Goal: Task Accomplishment & Management: Manage account settings

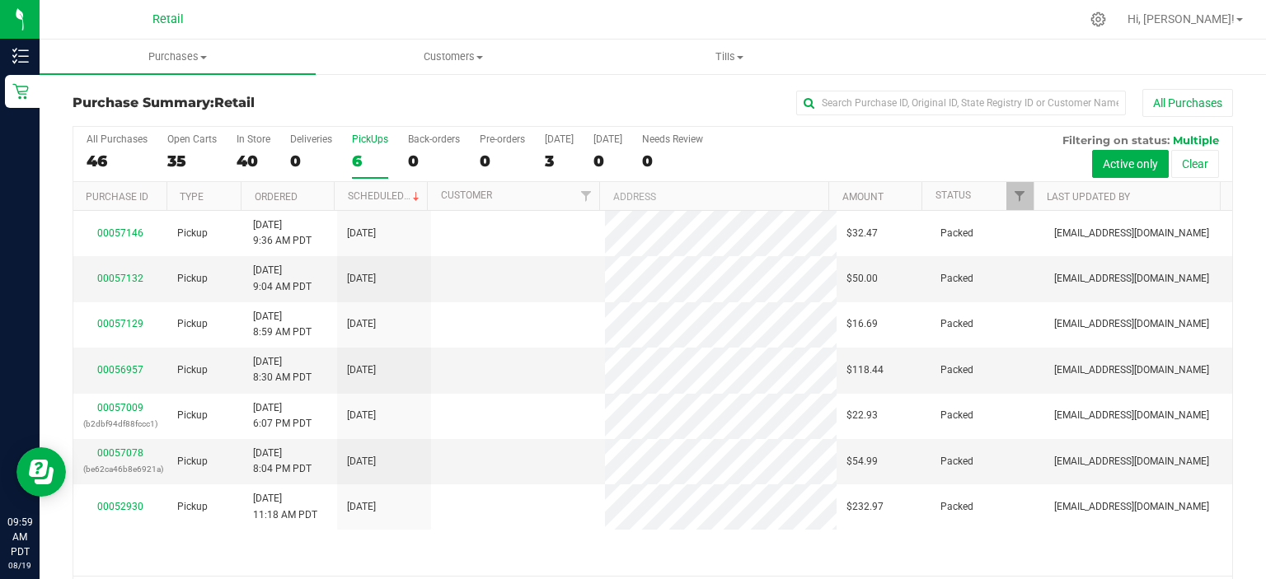
scroll to position [51, 0]
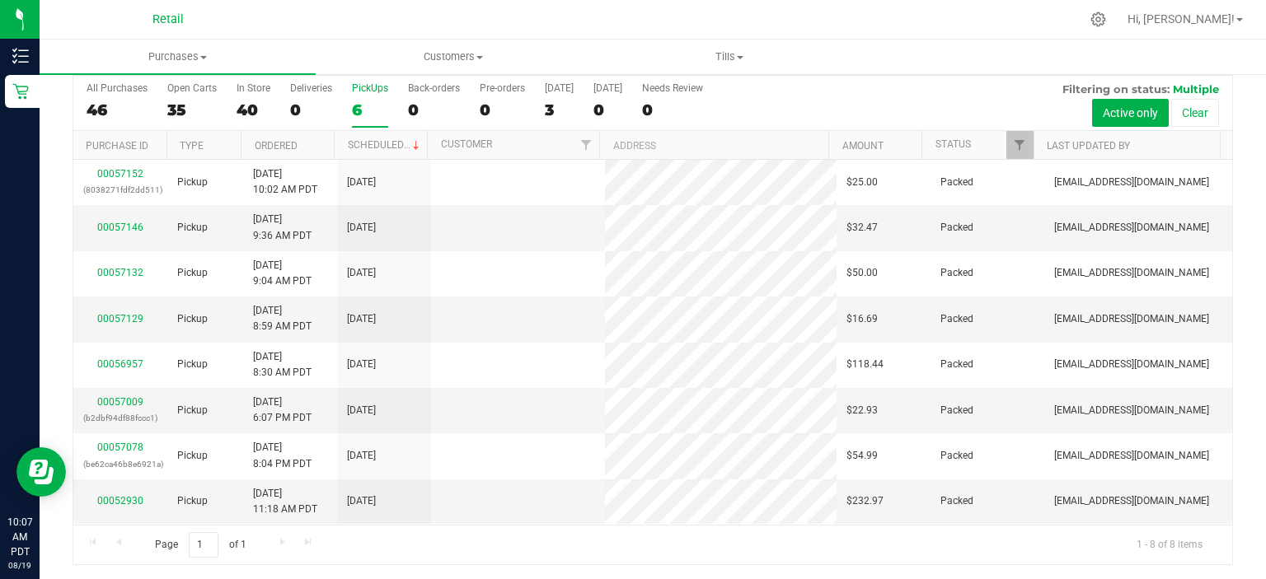
click at [373, 87] on div "PickUps" at bounding box center [370, 88] width 36 height 12
click at [0, 0] on input "PickUps 6" at bounding box center [0, 0] width 0 height 0
click at [121, 218] on link "00057157" at bounding box center [120, 219] width 46 height 12
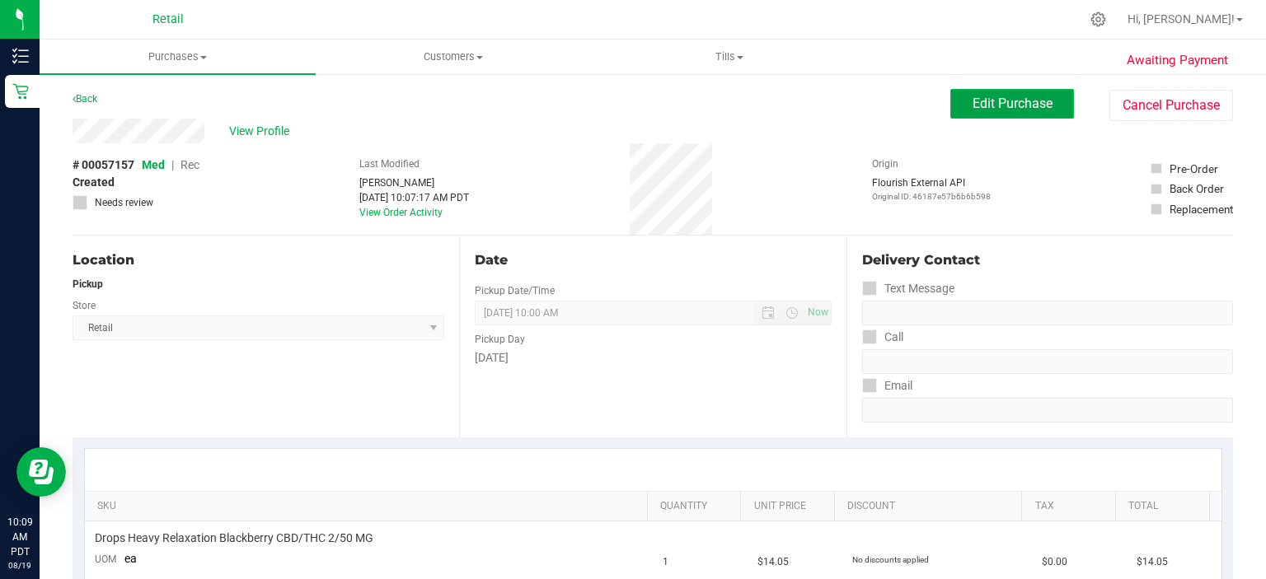
click at [1019, 104] on span "Edit Purchase" at bounding box center [1013, 104] width 80 height 16
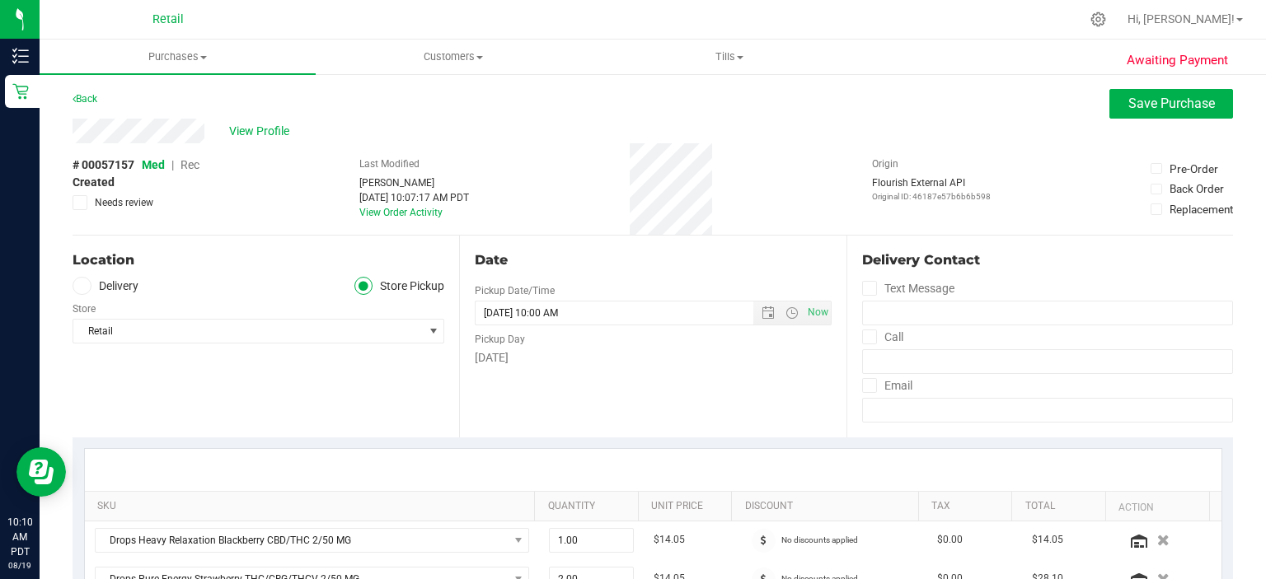
click at [185, 163] on span "Rec" at bounding box center [189, 164] width 19 height 13
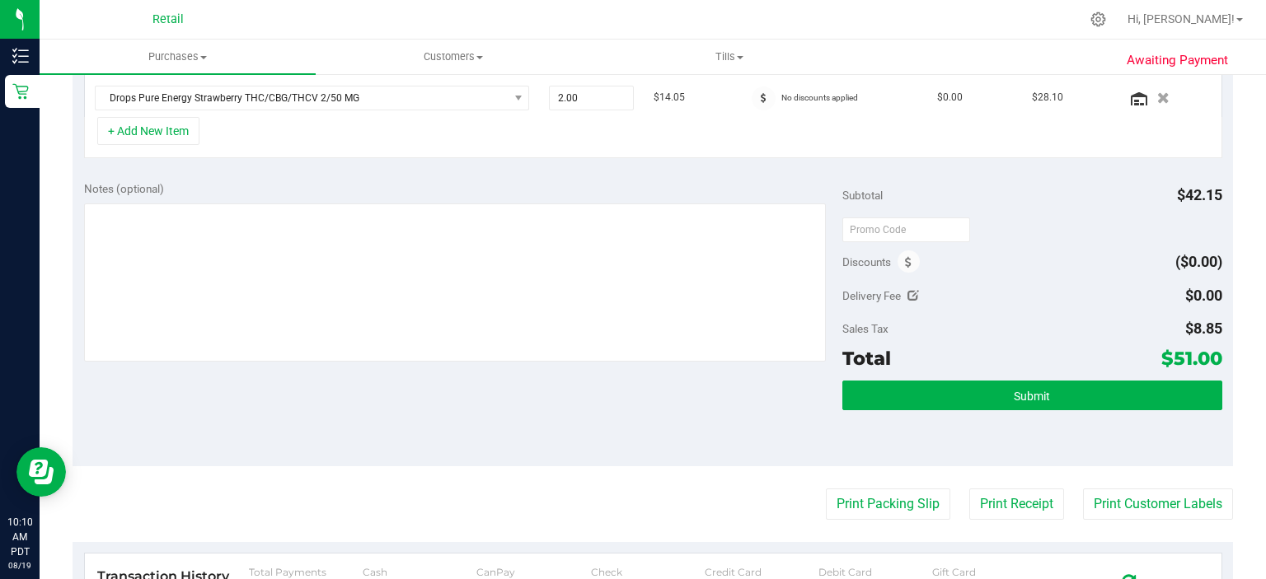
scroll to position [537, 0]
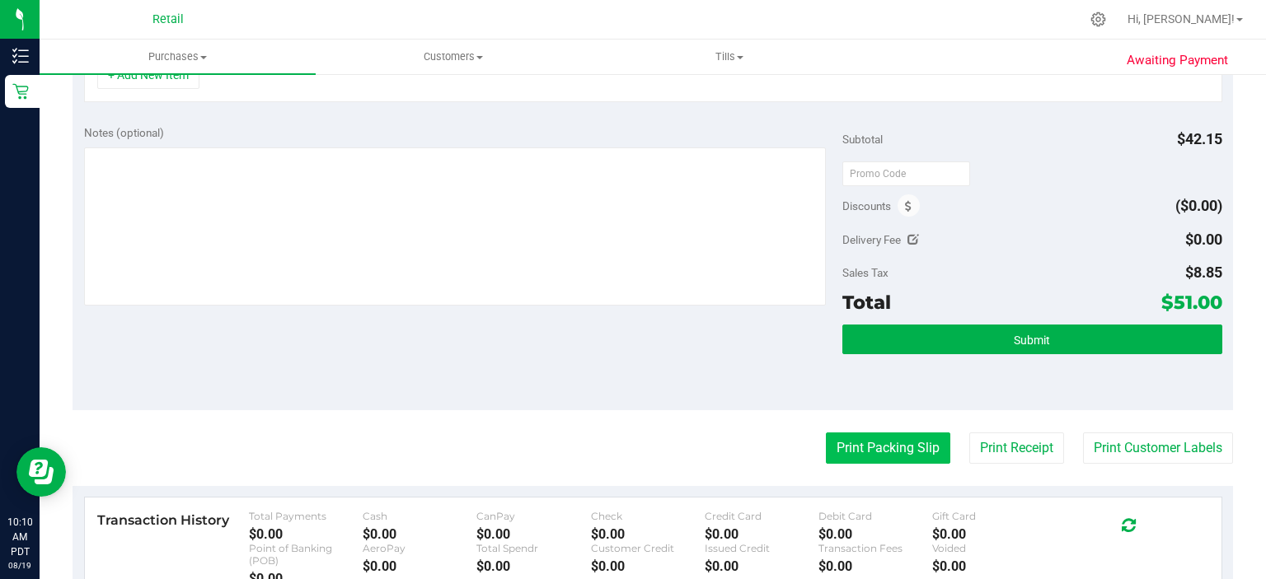
click at [884, 434] on button "Print Packing Slip" at bounding box center [888, 448] width 124 height 31
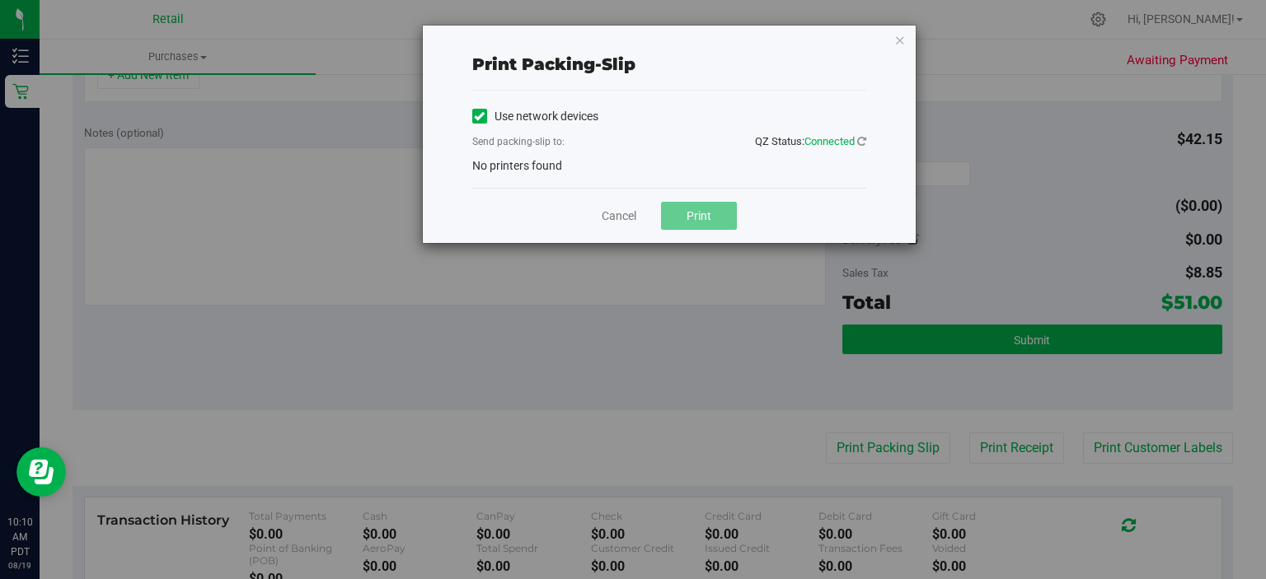
click at [478, 116] on icon at bounding box center [479, 116] width 11 height 0
click at [0, 0] on input "Use network devices" at bounding box center [0, 0] width 0 height 0
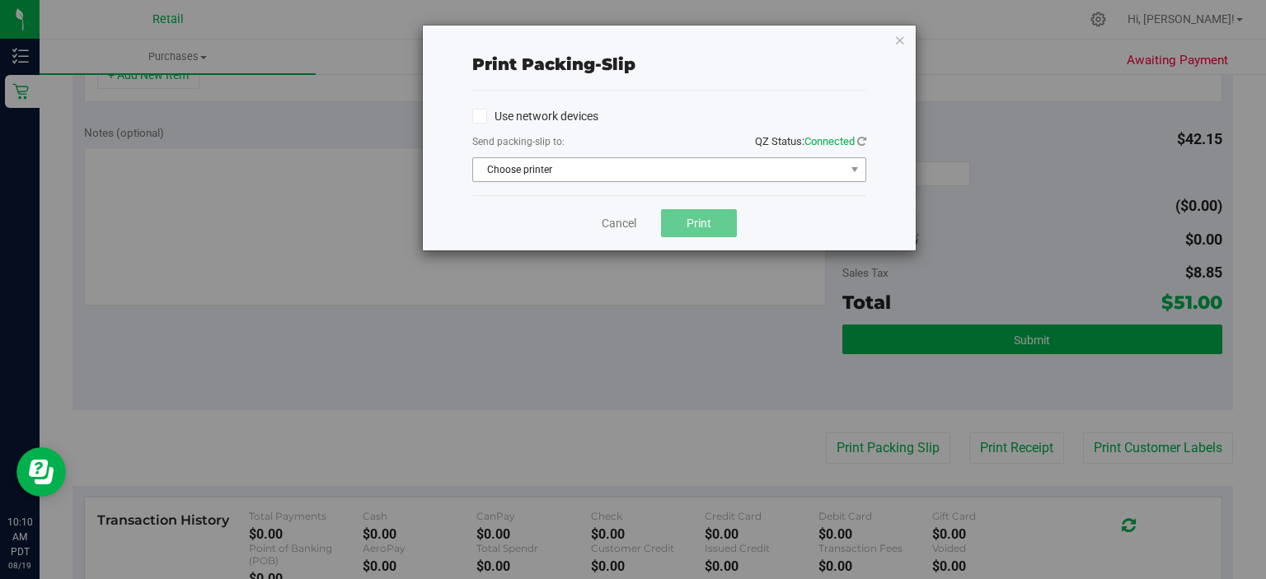
click at [608, 166] on span "Choose printer" at bounding box center [659, 169] width 372 height 23
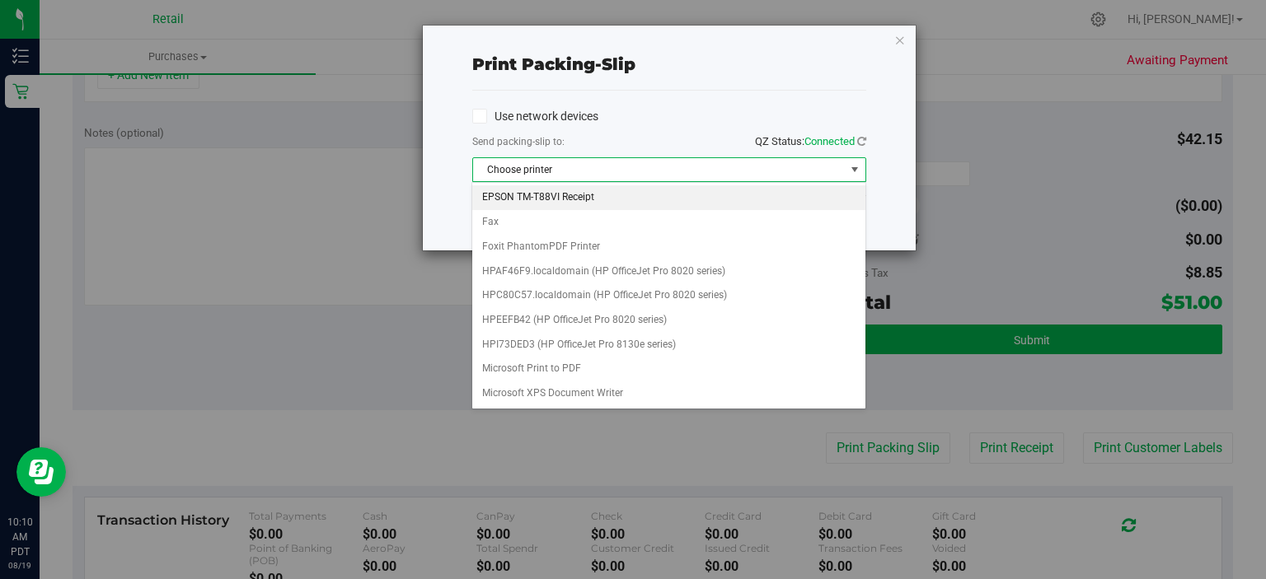
click at [635, 197] on li "EPSON TM-T88VI Receipt" at bounding box center [668, 197] width 392 height 25
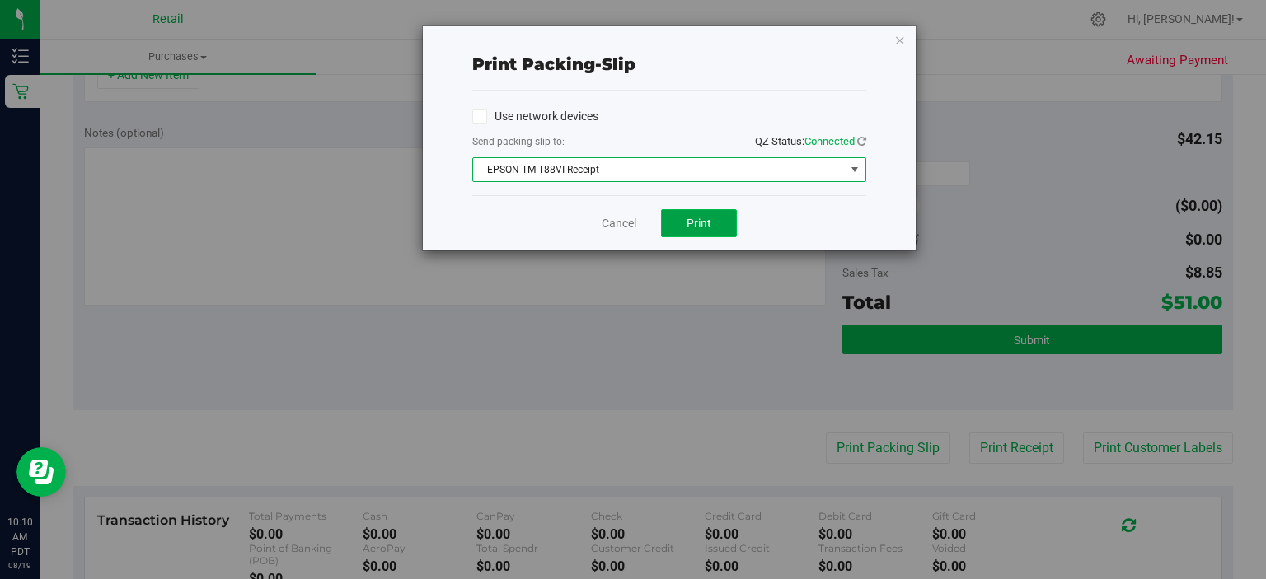
click at [713, 214] on button "Print" at bounding box center [699, 223] width 76 height 28
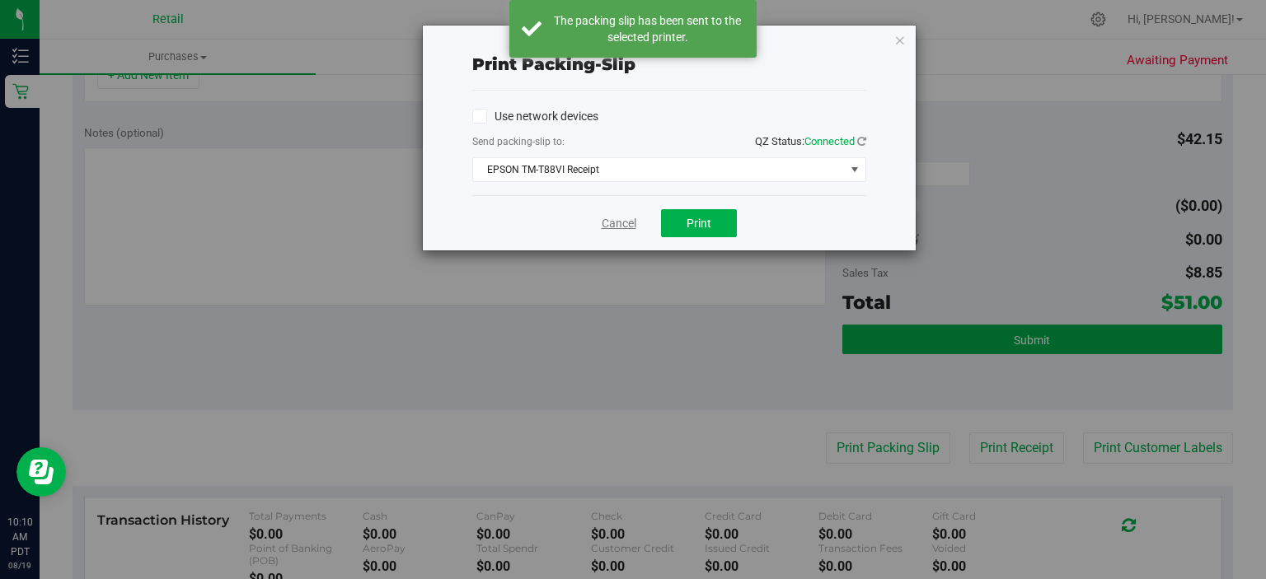
click at [605, 223] on link "Cancel" at bounding box center [619, 223] width 35 height 17
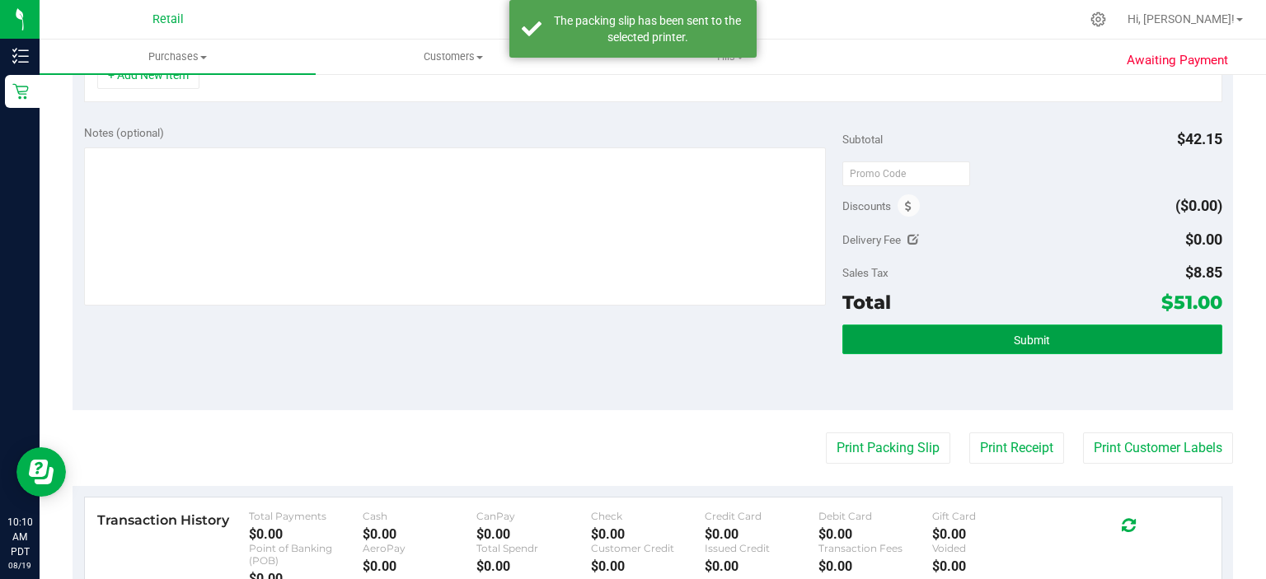
click at [1058, 351] on button "Submit" at bounding box center [1031, 340] width 379 height 30
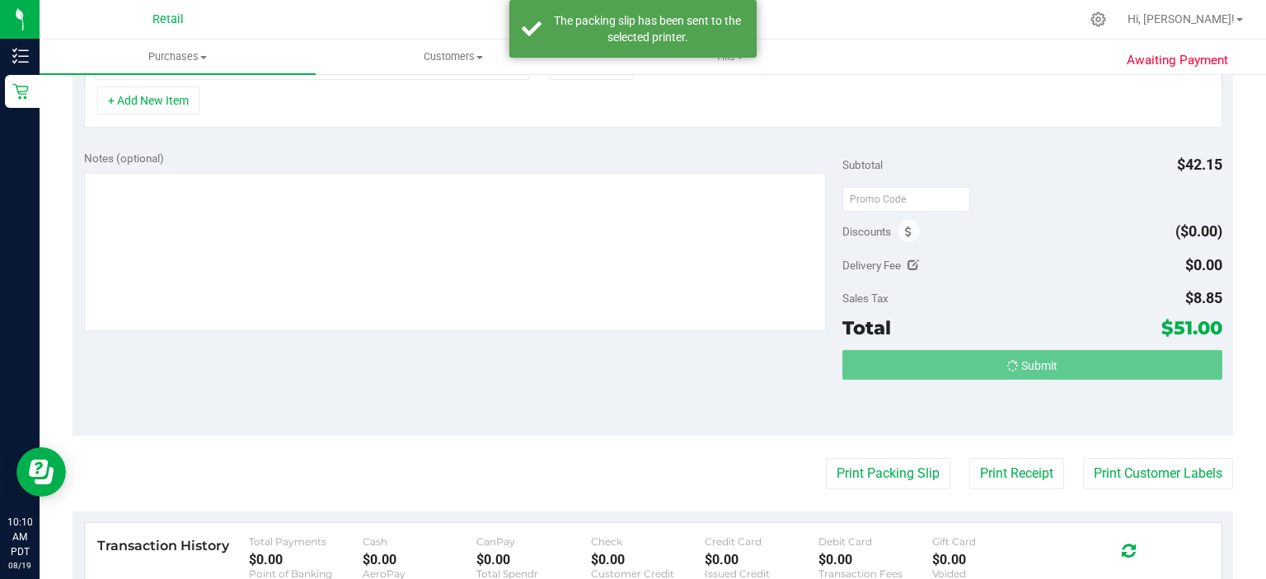
scroll to position [486, 0]
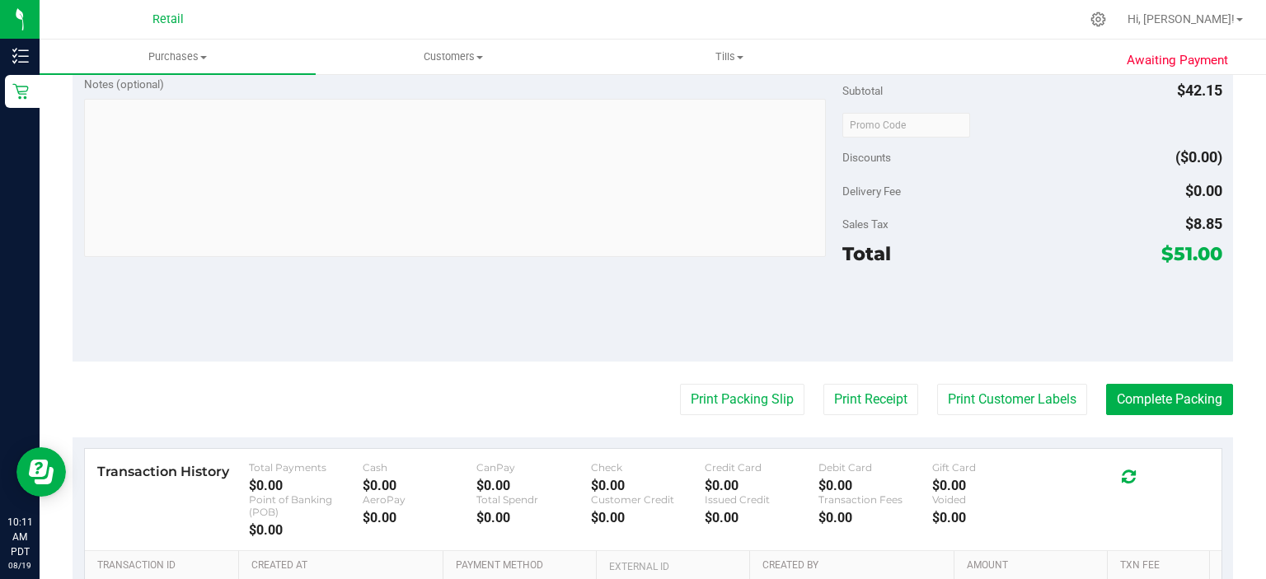
scroll to position [660, 0]
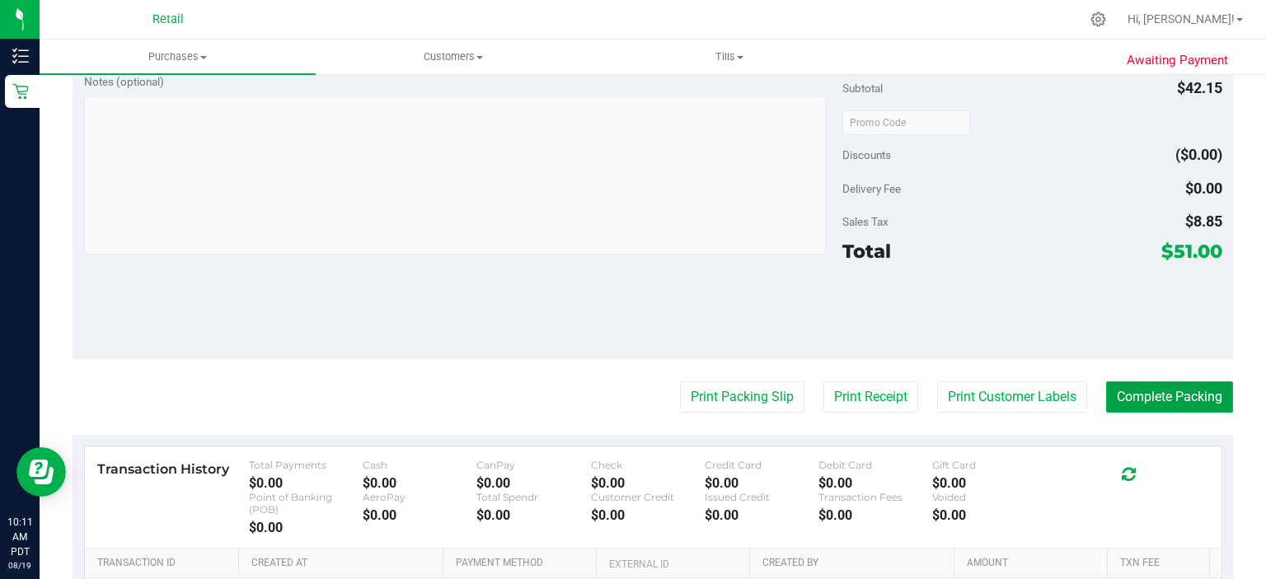
click at [1168, 392] on button "Complete Packing" at bounding box center [1169, 397] width 127 height 31
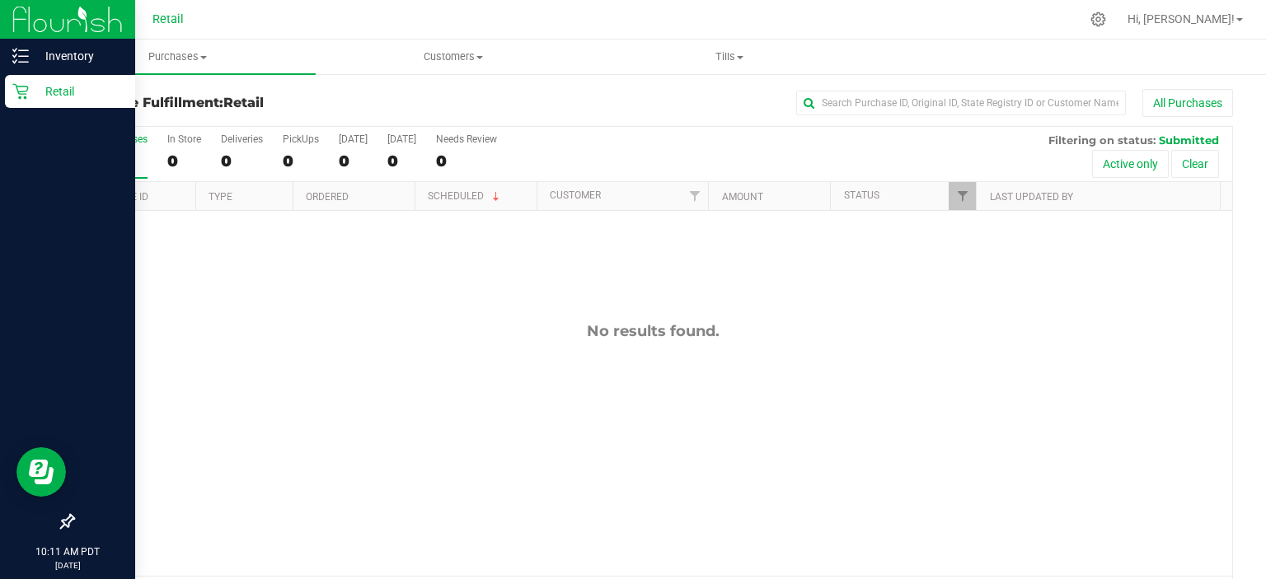
click at [5, 105] on div "Retail" at bounding box center [70, 91] width 130 height 33
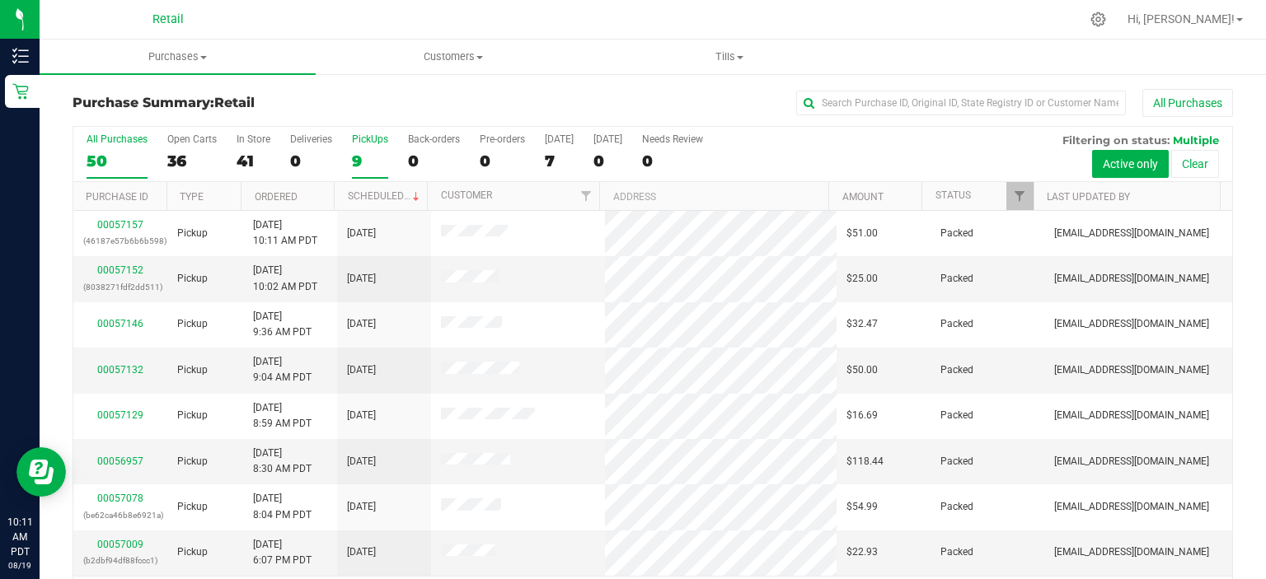
click at [367, 152] on div "9" at bounding box center [370, 161] width 36 height 19
click at [0, 0] on input "PickUps 9" at bounding box center [0, 0] width 0 height 0
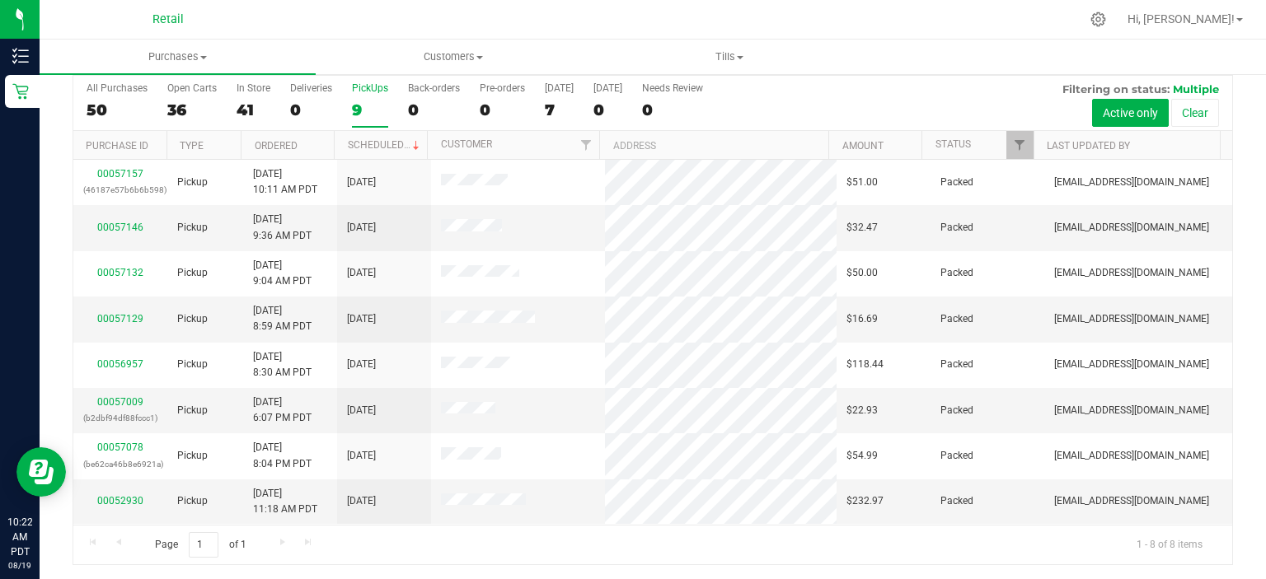
click at [359, 101] on div "9" at bounding box center [370, 110] width 36 height 19
click at [0, 0] on input "PickUps 9" at bounding box center [0, 0] width 0 height 0
click at [110, 214] on link "00057170" at bounding box center [120, 219] width 46 height 12
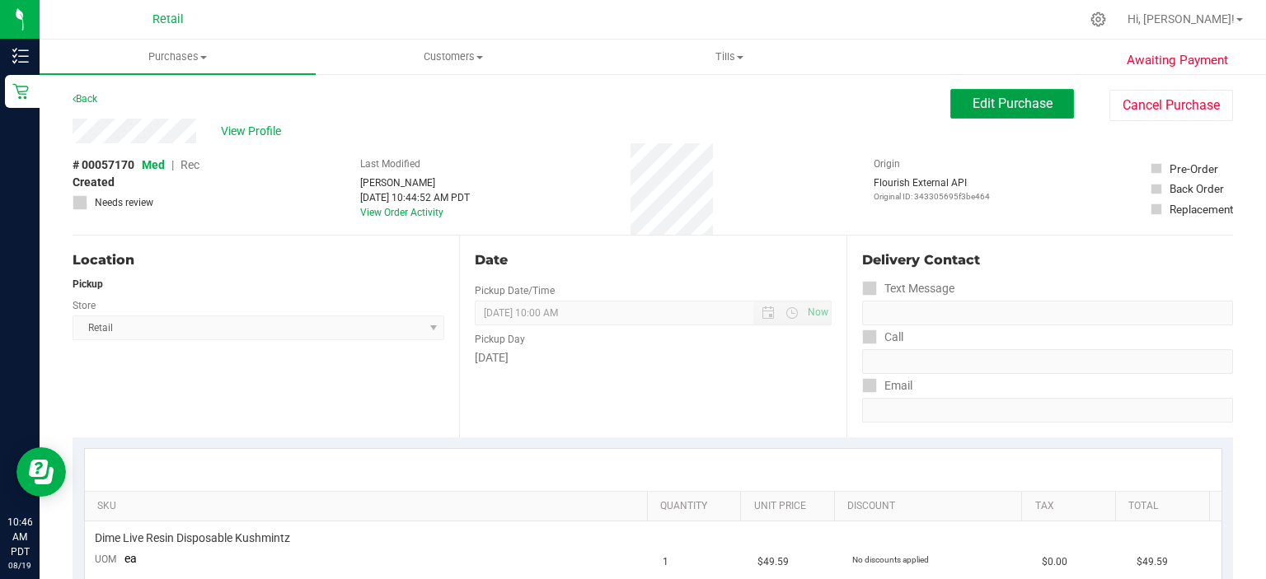
click at [993, 92] on button "Edit Purchase" at bounding box center [1012, 104] width 124 height 30
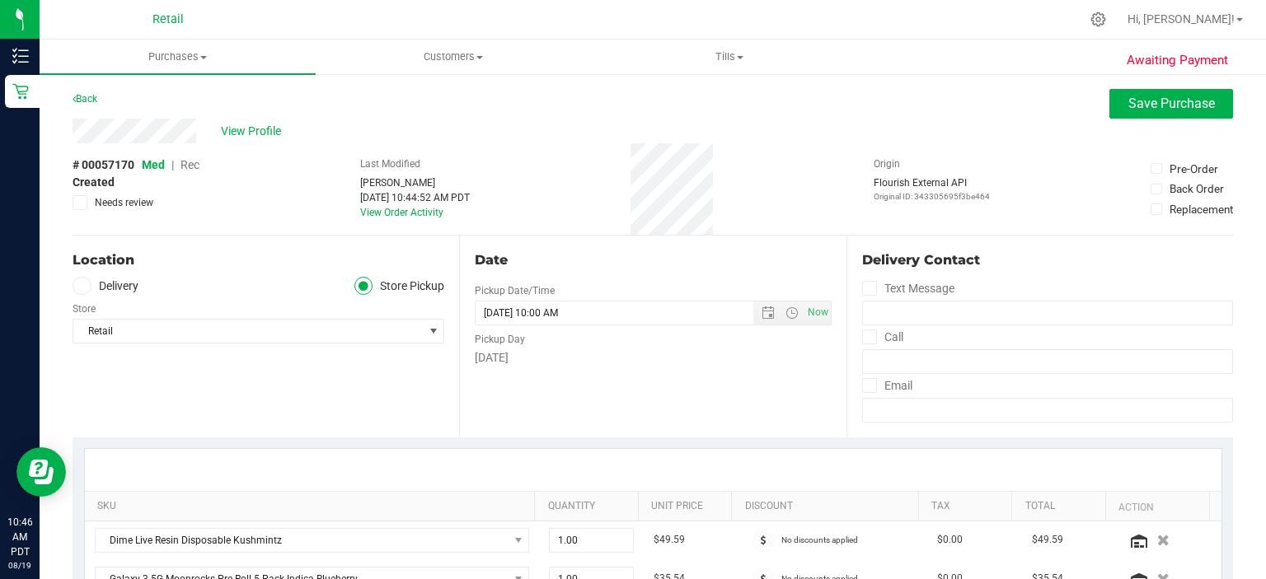
click at [195, 162] on span "Rec" at bounding box center [189, 164] width 19 height 13
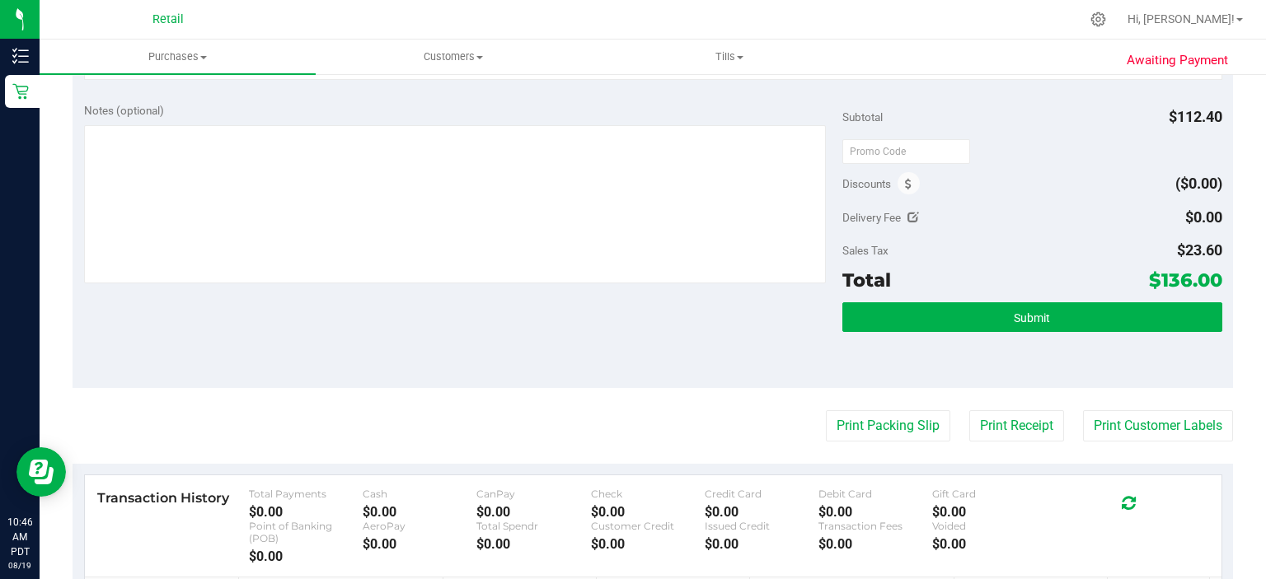
scroll to position [603, 0]
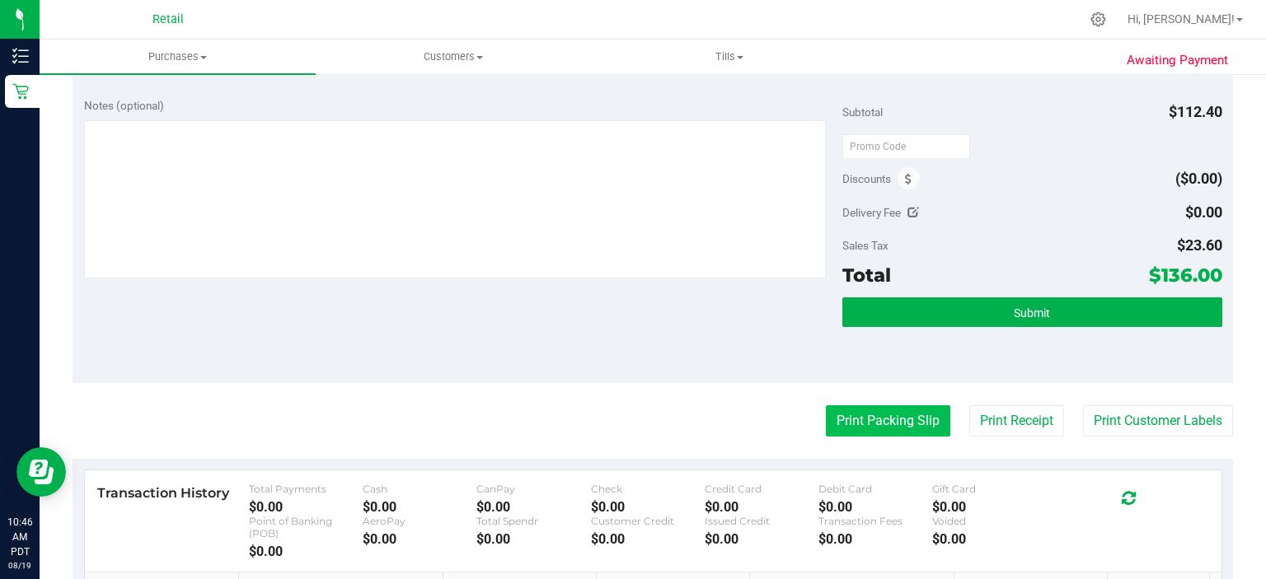
click at [886, 419] on button "Print Packing Slip" at bounding box center [888, 420] width 124 height 31
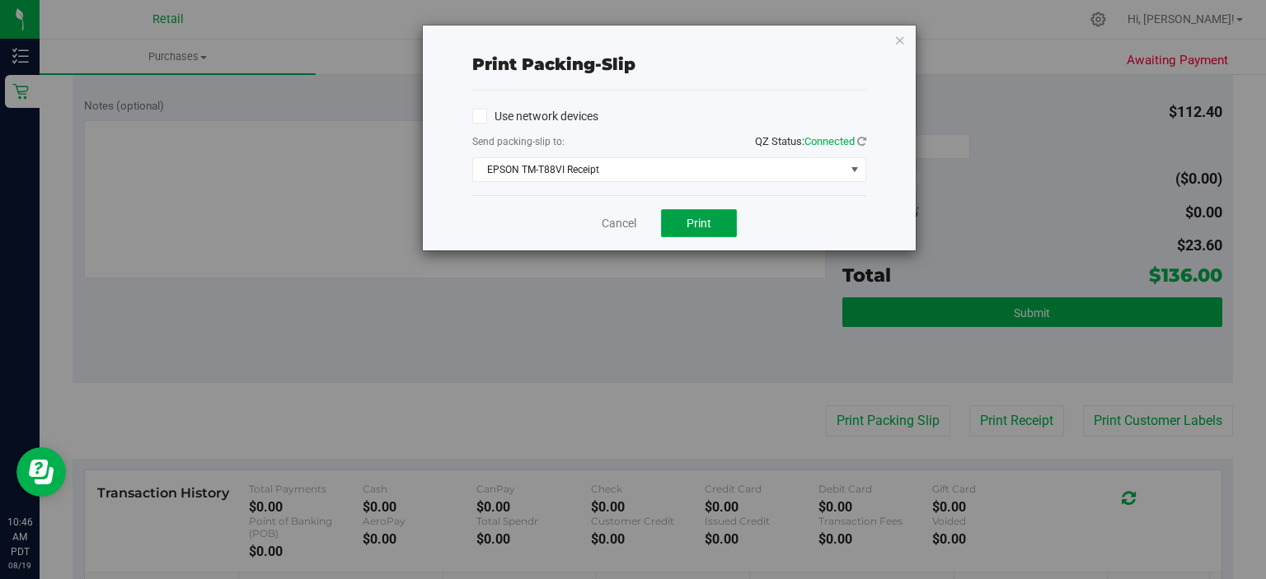
click at [694, 219] on span "Print" at bounding box center [699, 223] width 25 height 13
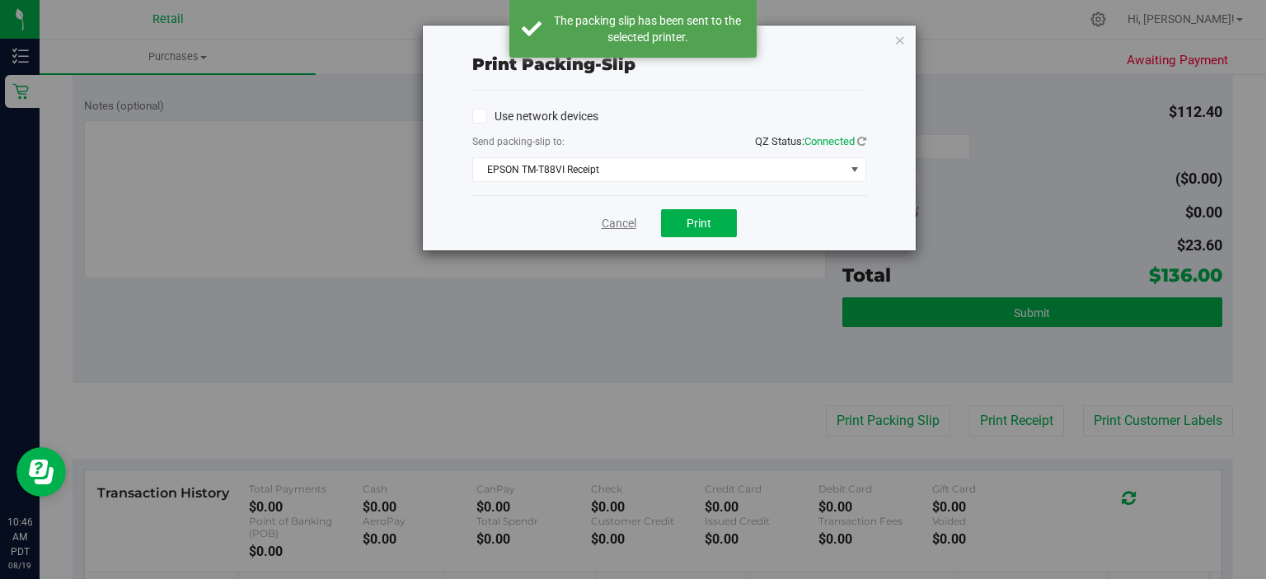
click at [608, 221] on link "Cancel" at bounding box center [619, 223] width 35 height 17
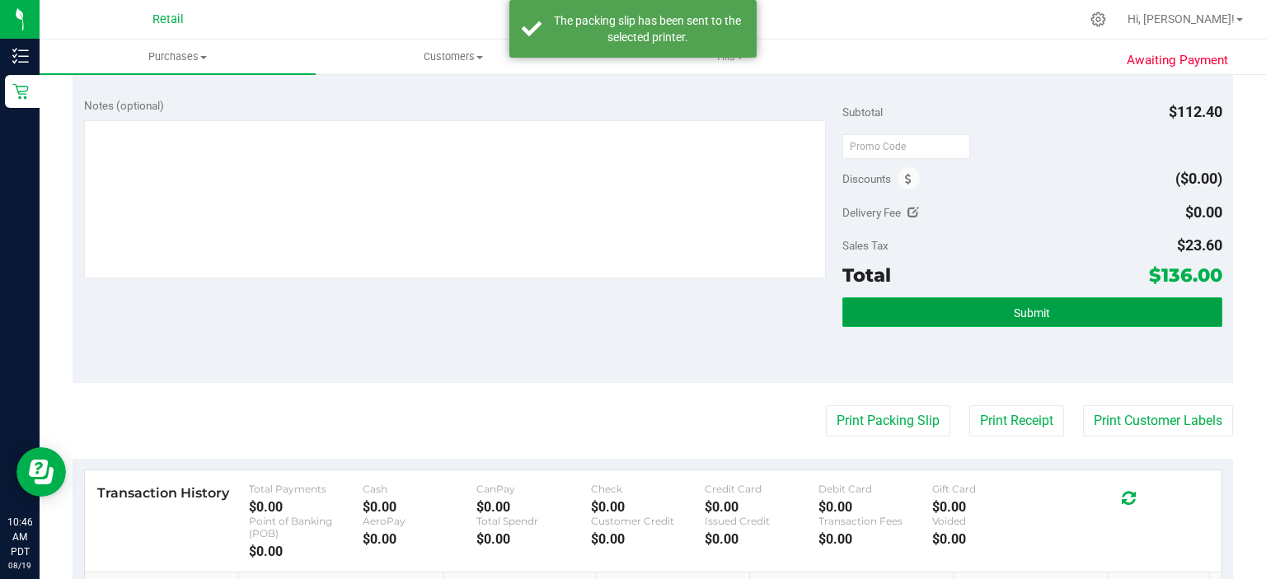
click at [1101, 318] on button "Submit" at bounding box center [1031, 313] width 379 height 30
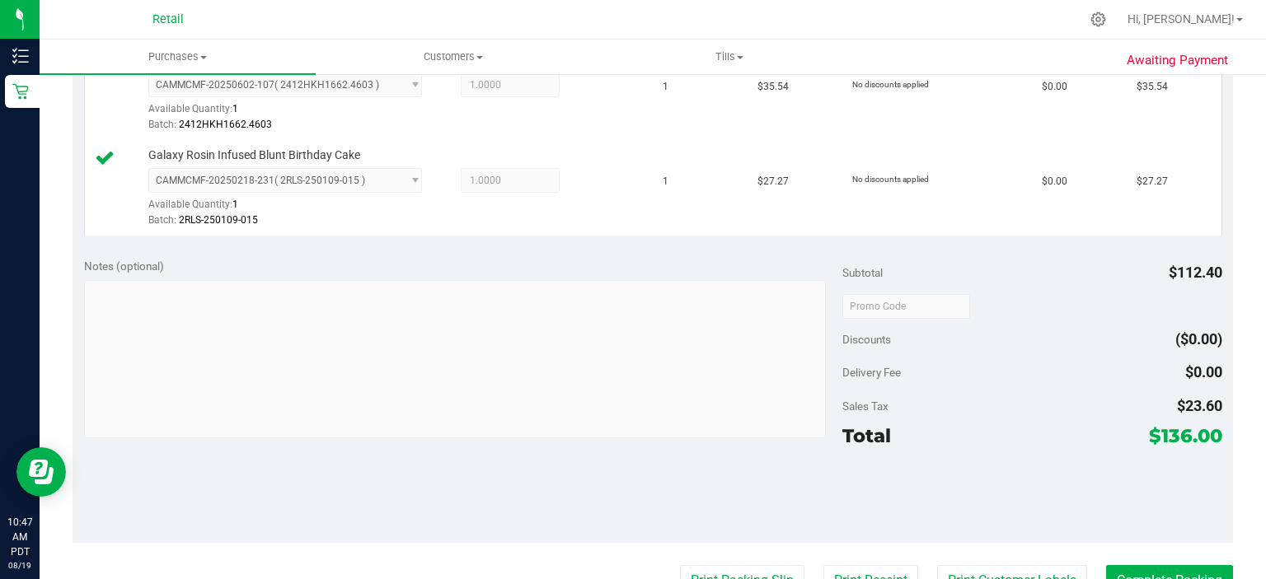
scroll to position [682, 0]
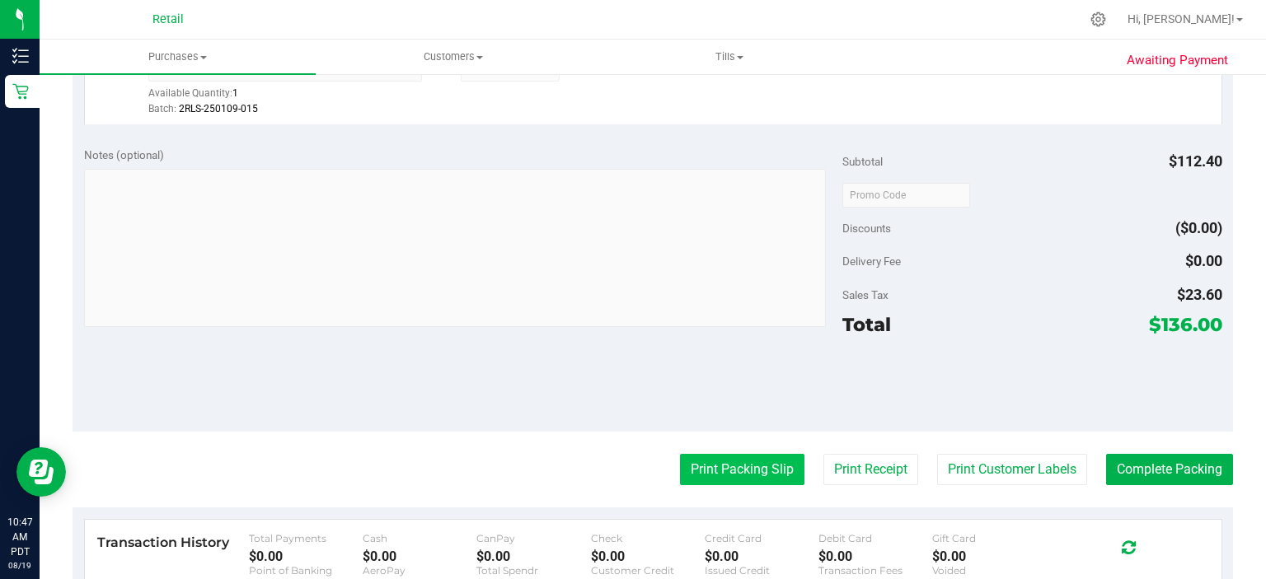
click at [730, 466] on button "Print Packing Slip" at bounding box center [742, 469] width 124 height 31
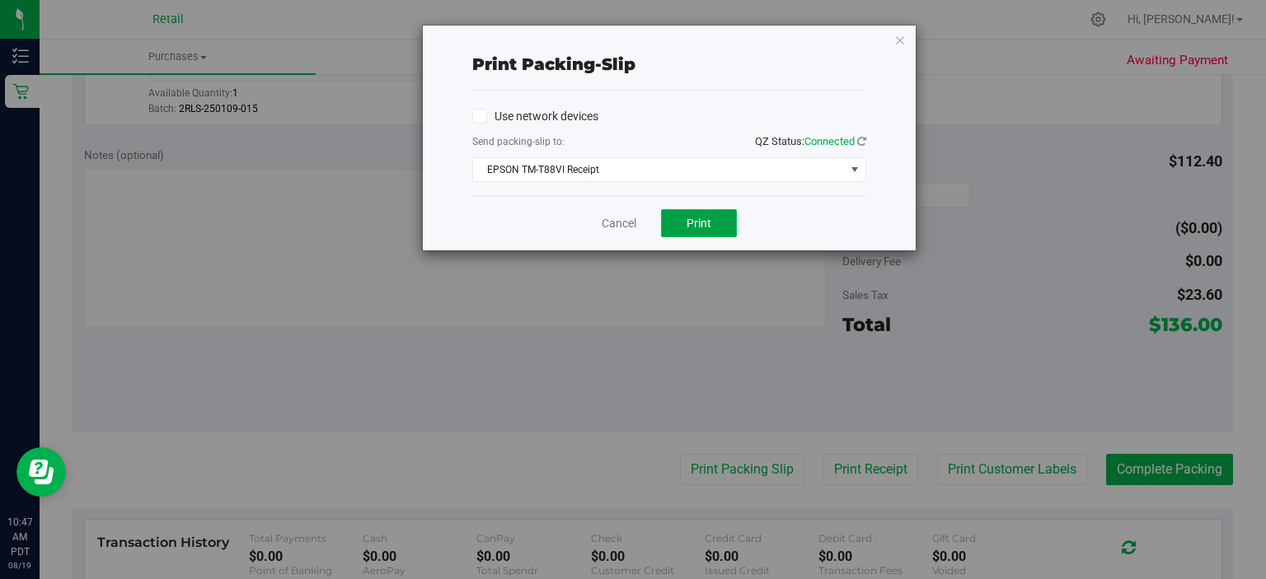
click at [705, 223] on span "Print" at bounding box center [699, 223] width 25 height 13
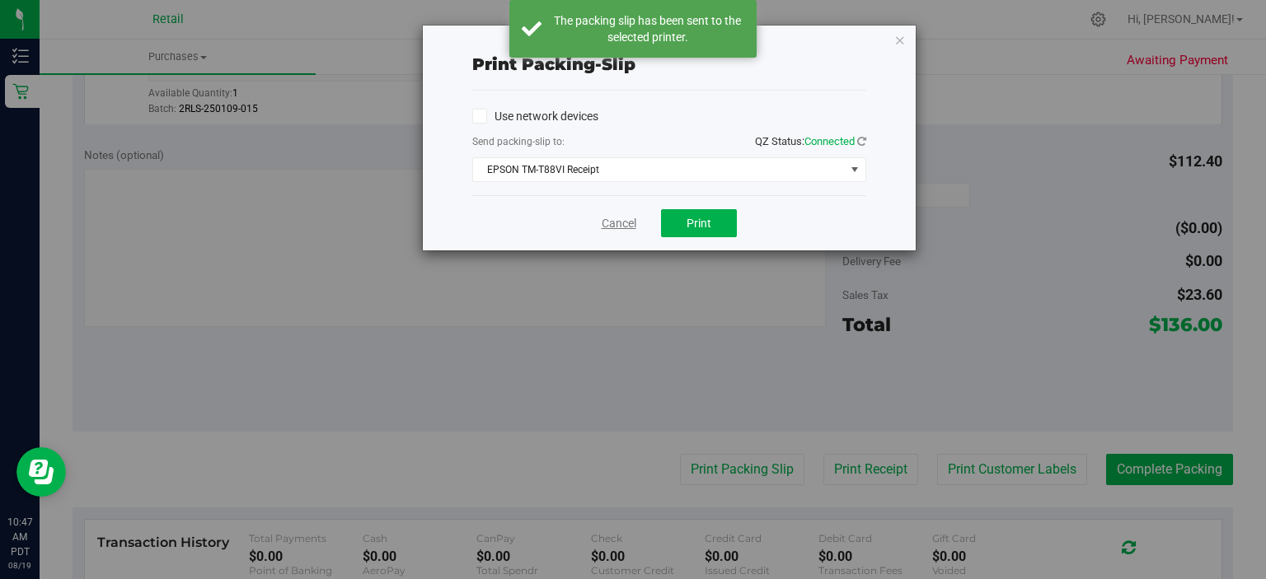
click at [616, 221] on link "Cancel" at bounding box center [619, 223] width 35 height 17
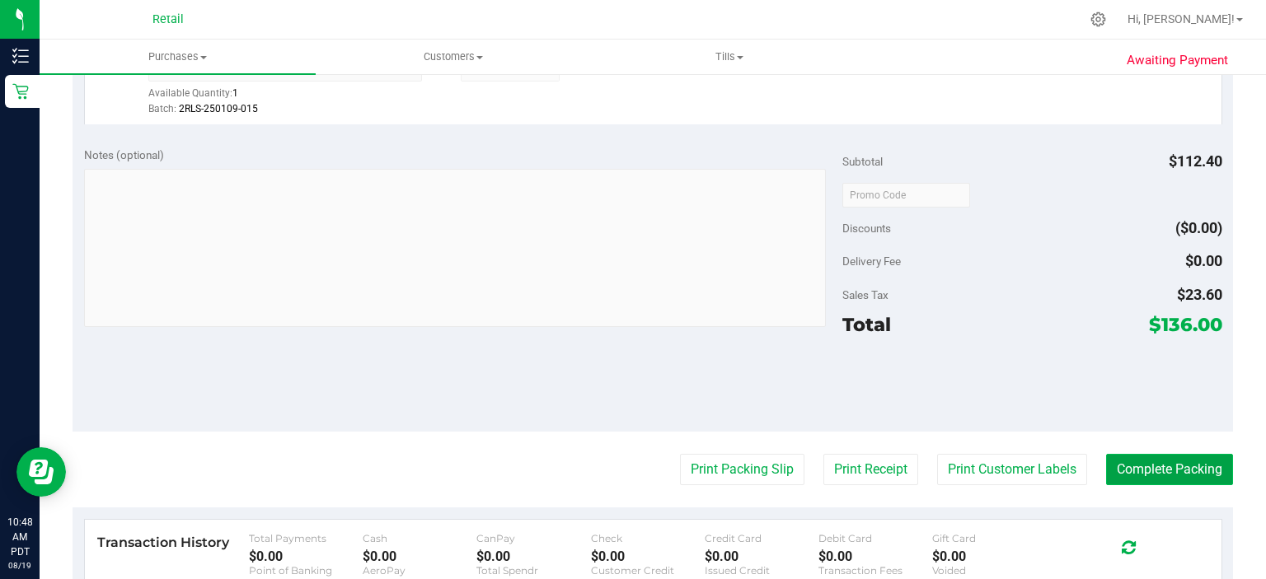
click at [1197, 460] on button "Complete Packing" at bounding box center [1169, 469] width 127 height 31
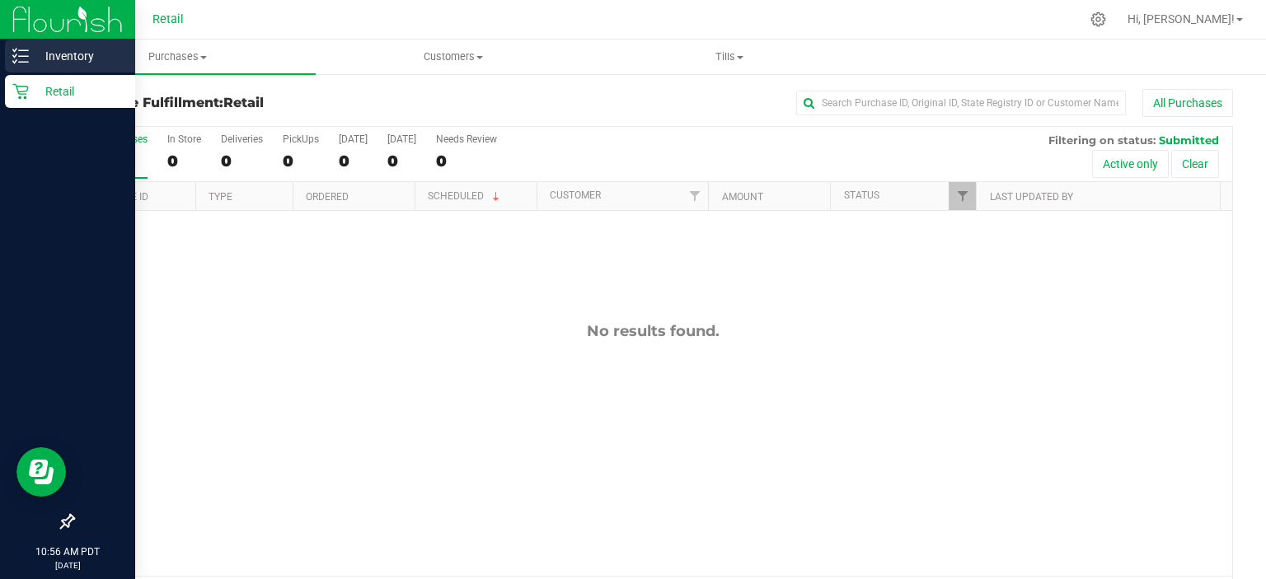
click at [23, 62] on line at bounding box center [23, 62] width 9 height 0
click at [45, 101] on p "Retail" at bounding box center [78, 92] width 99 height 20
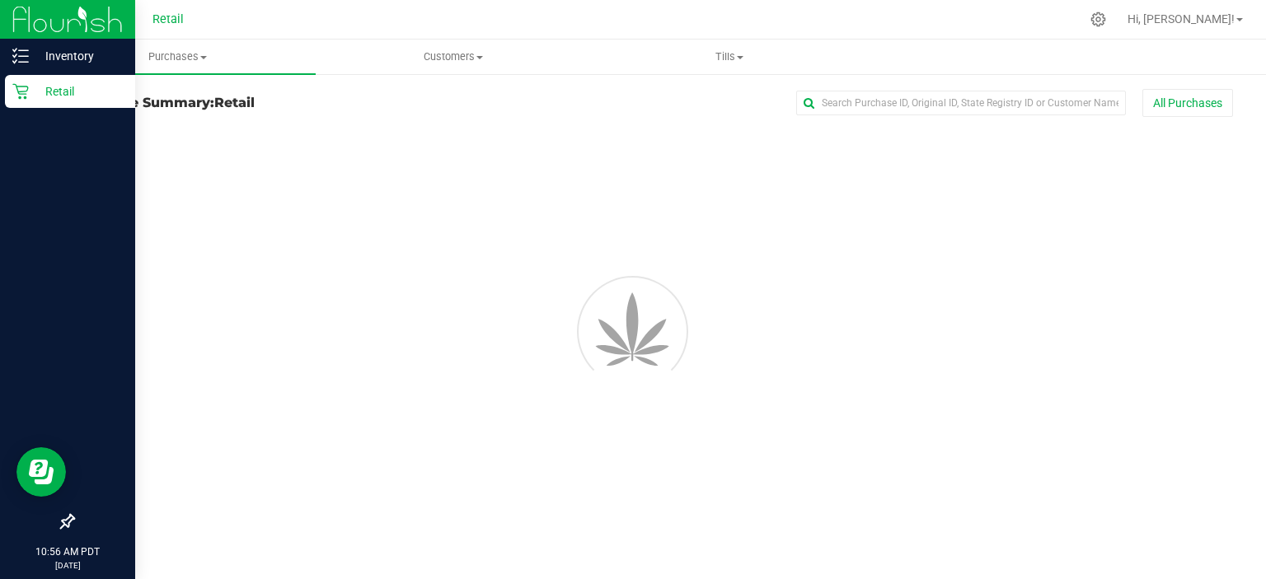
click at [59, 106] on div "Retail" at bounding box center [70, 91] width 130 height 33
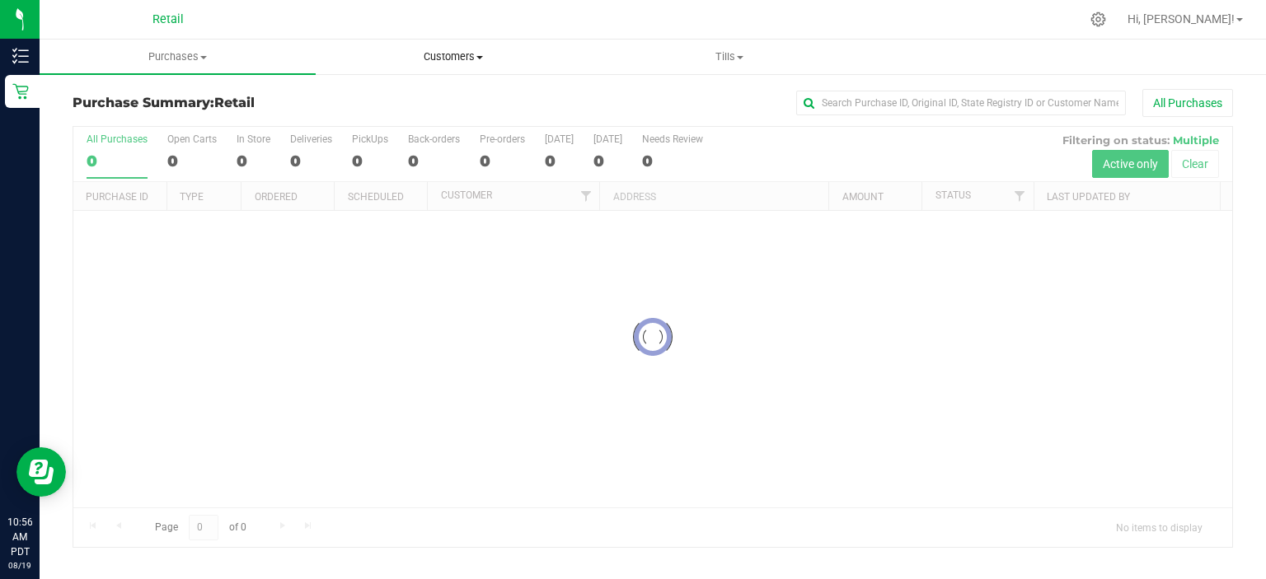
click at [322, 49] on span "Customers" at bounding box center [453, 56] width 274 height 15
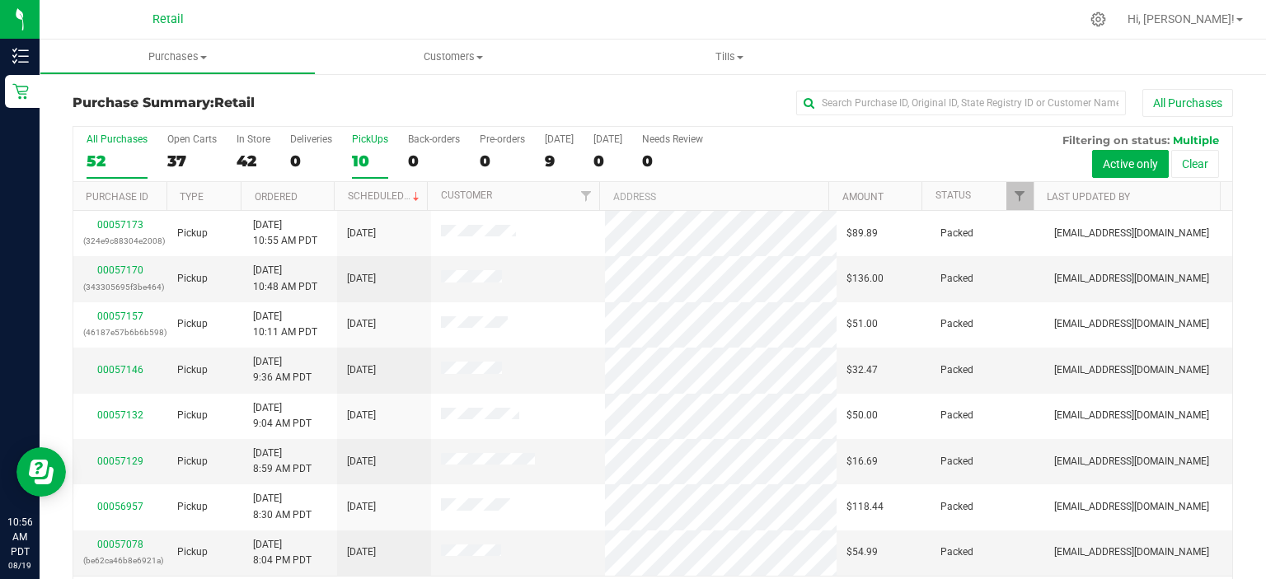
click at [354, 141] on div "PickUps" at bounding box center [370, 140] width 36 height 12
click at [0, 0] on input "PickUps 10" at bounding box center [0, 0] width 0 height 0
click at [357, 150] on label "PickUps 10" at bounding box center [370, 156] width 36 height 45
click at [0, 0] on input "PickUps 10" at bounding box center [0, 0] width 0 height 0
click at [379, 152] on div "10" at bounding box center [370, 161] width 36 height 19
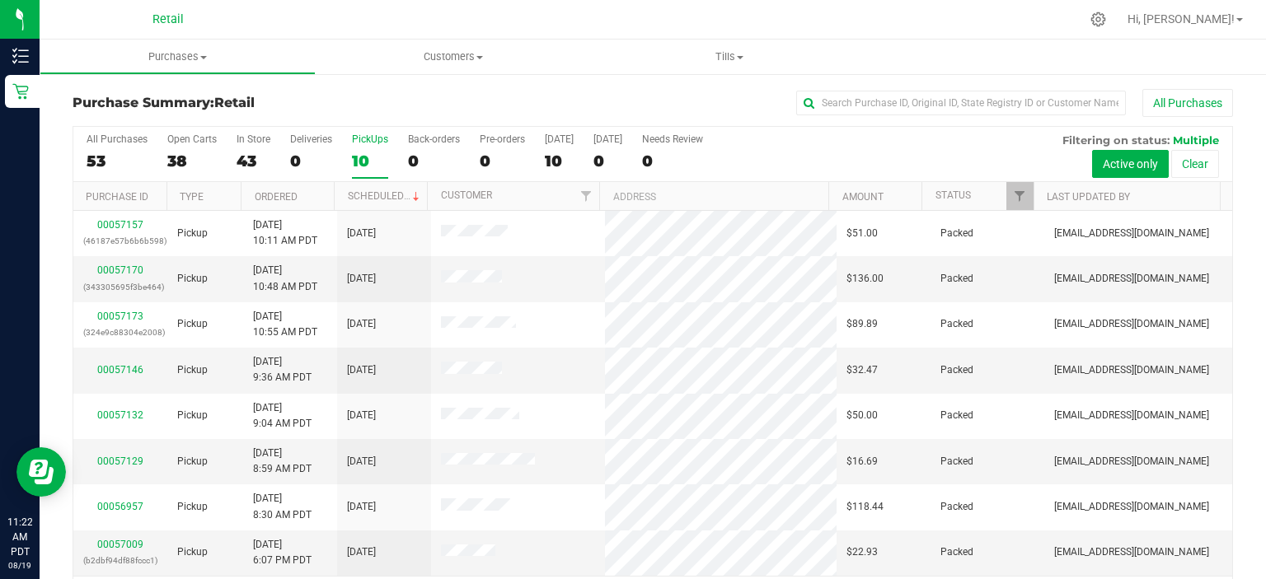
click at [0, 0] on input "PickUps 10" at bounding box center [0, 0] width 0 height 0
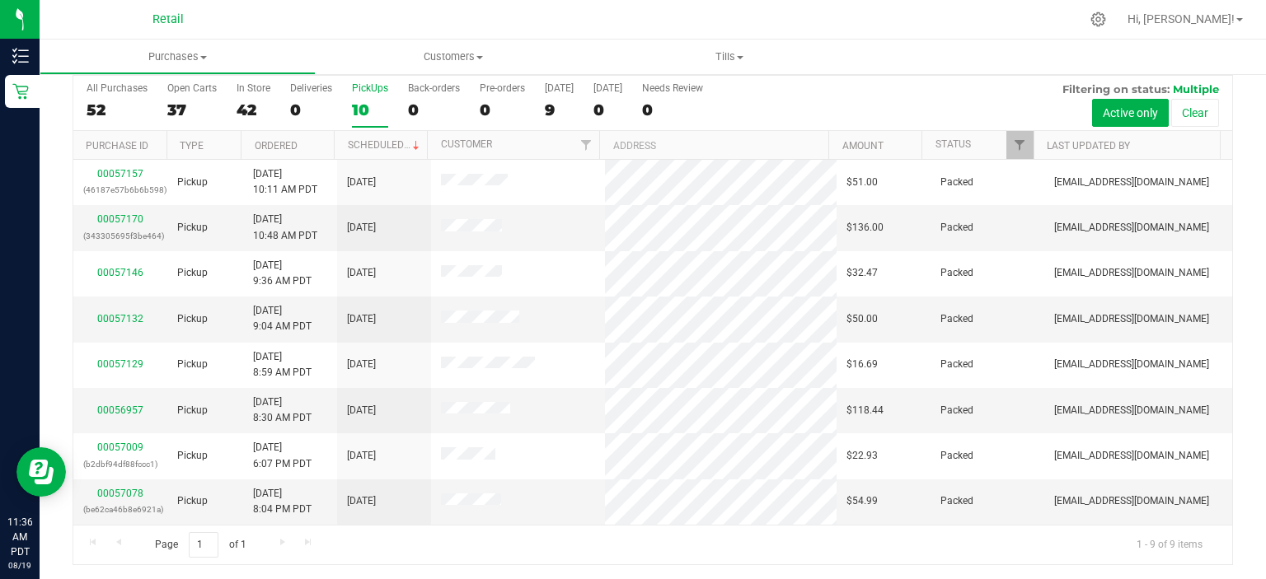
click at [375, 98] on label "PickUps 10" at bounding box center [370, 104] width 36 height 45
click at [0, 0] on input "PickUps 10" at bounding box center [0, 0] width 0 height 0
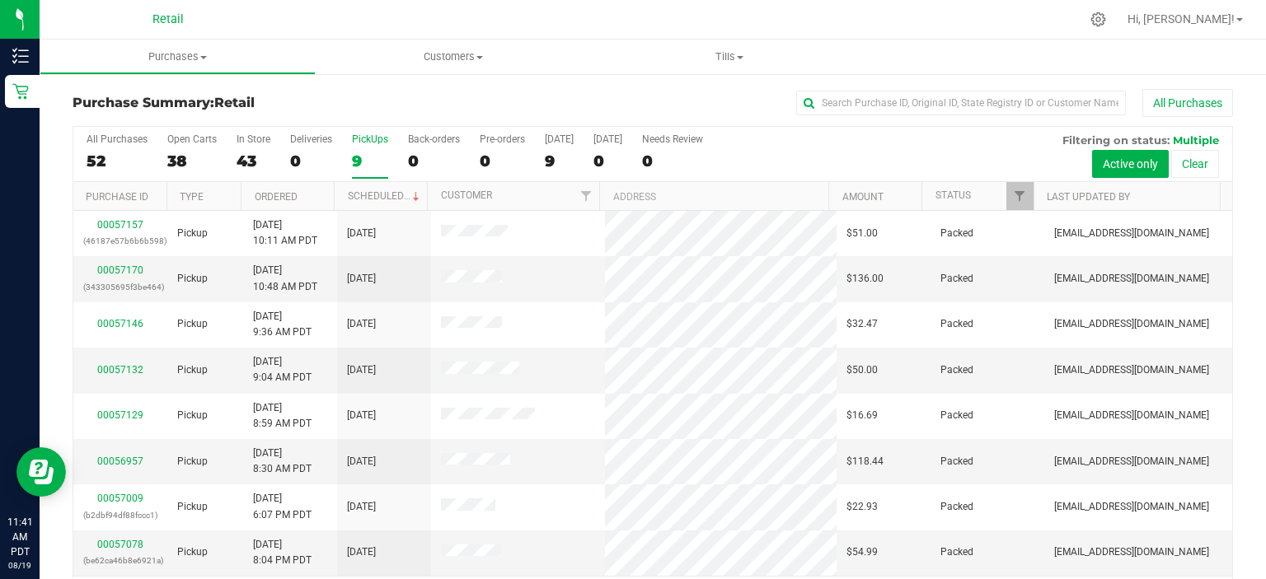
click at [373, 161] on div "9" at bounding box center [370, 161] width 36 height 19
click at [0, 0] on input "PickUps 9" at bounding box center [0, 0] width 0 height 0
click at [366, 138] on div "PickUps" at bounding box center [370, 140] width 36 height 12
click at [0, 0] on input "PickUps 9" at bounding box center [0, 0] width 0 height 0
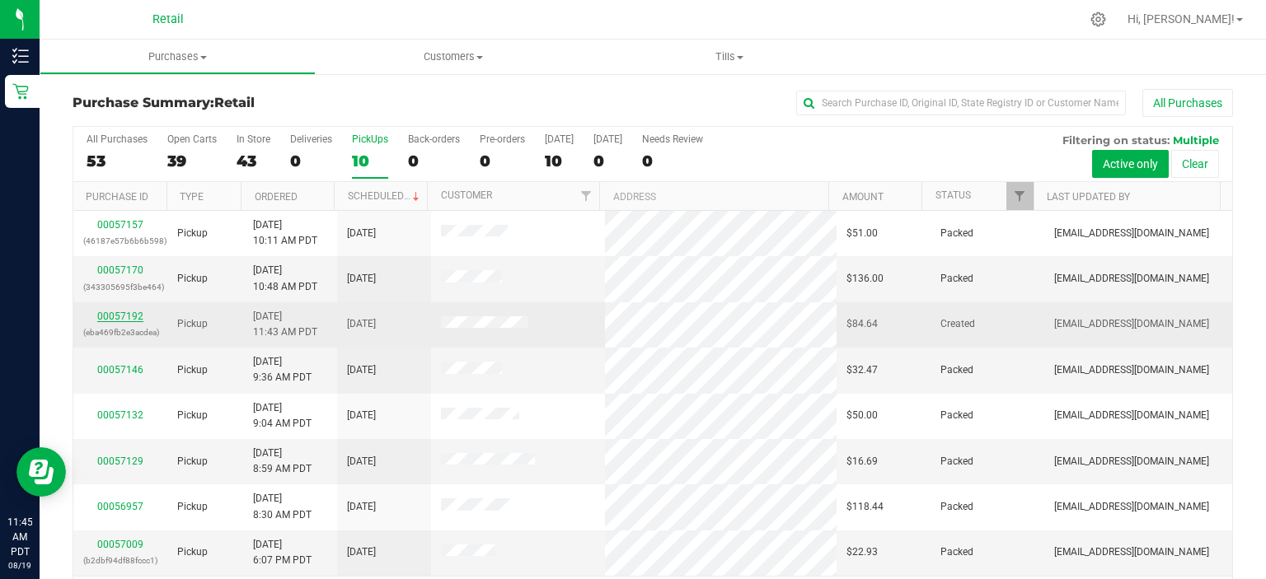
click at [105, 311] on link "00057192" at bounding box center [120, 317] width 46 height 12
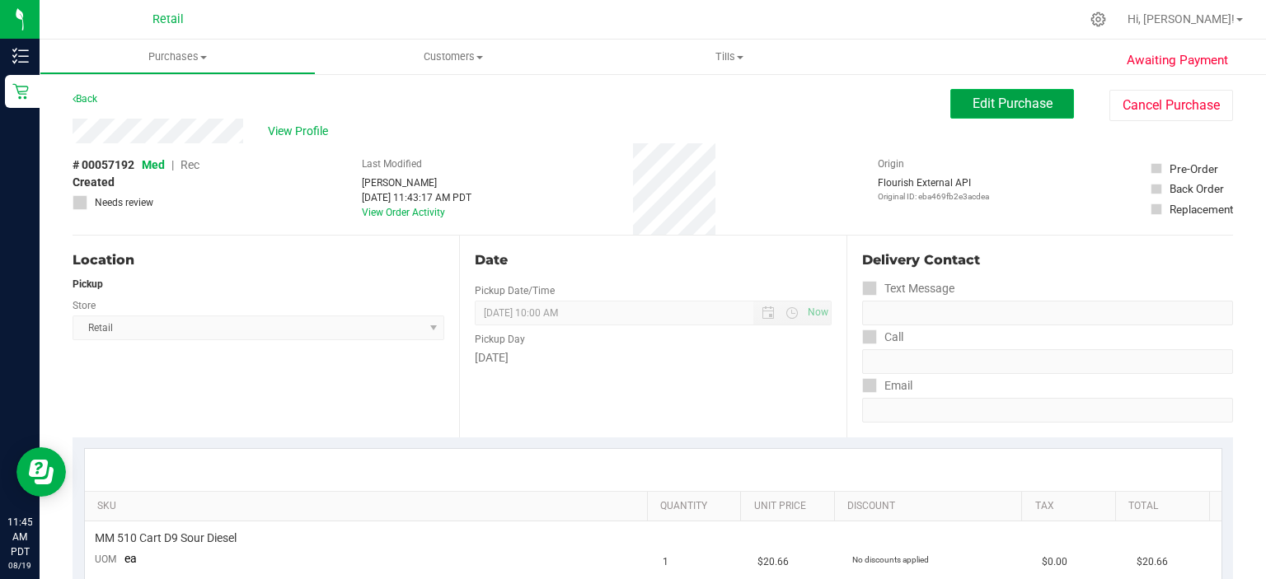
click at [1005, 98] on span "Edit Purchase" at bounding box center [1013, 104] width 80 height 16
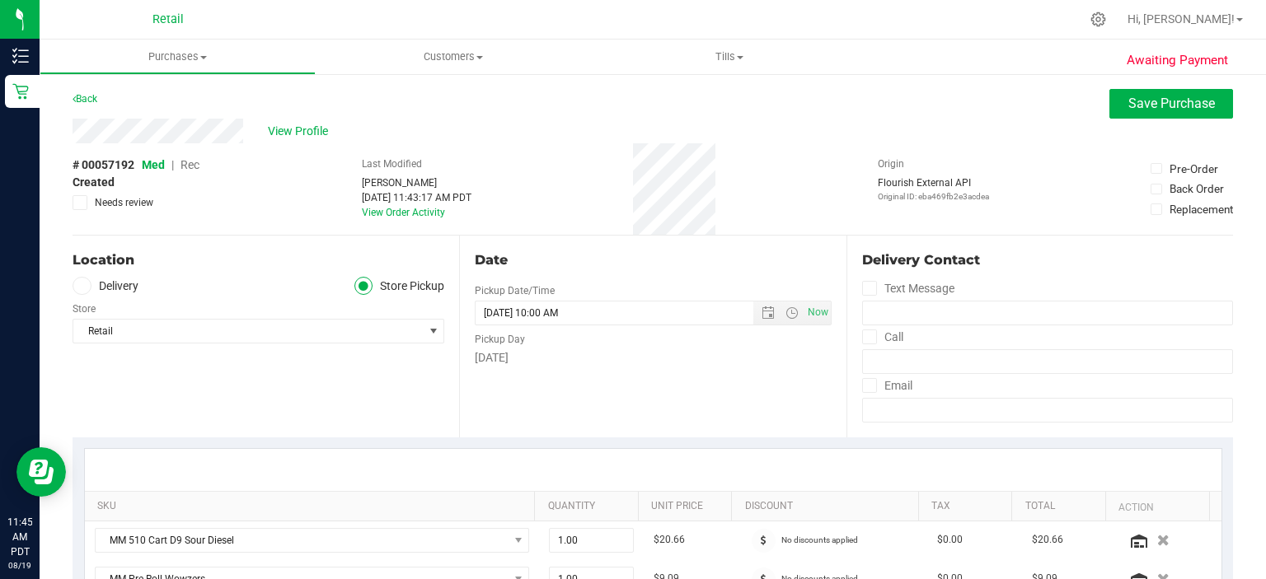
click at [191, 167] on span "Rec" at bounding box center [189, 164] width 19 height 13
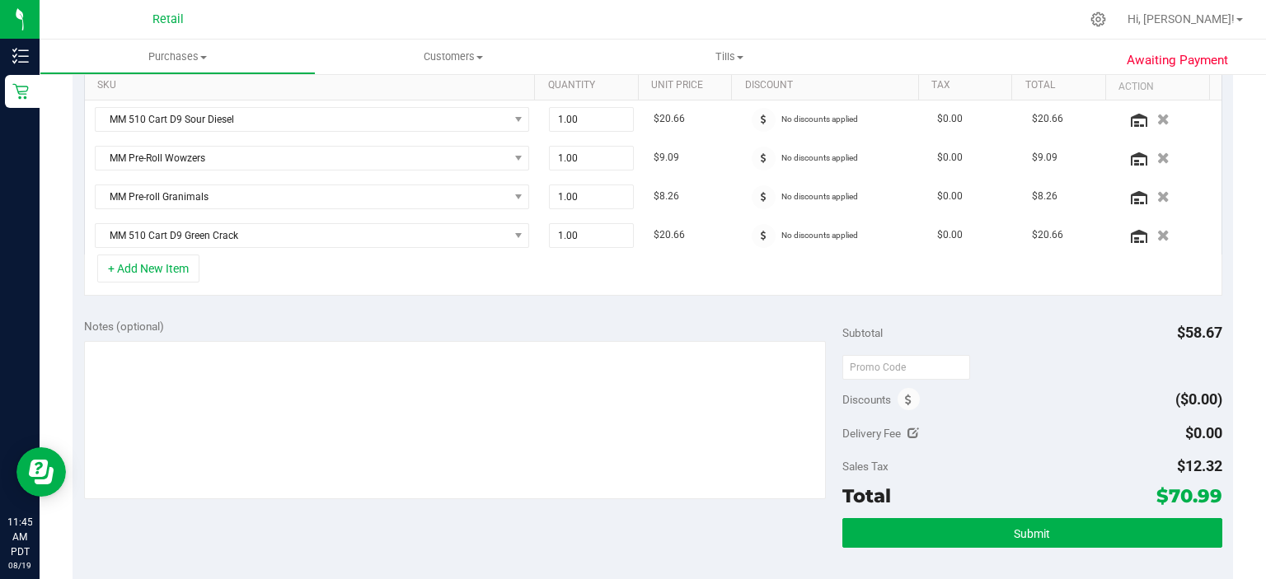
scroll to position [526, 0]
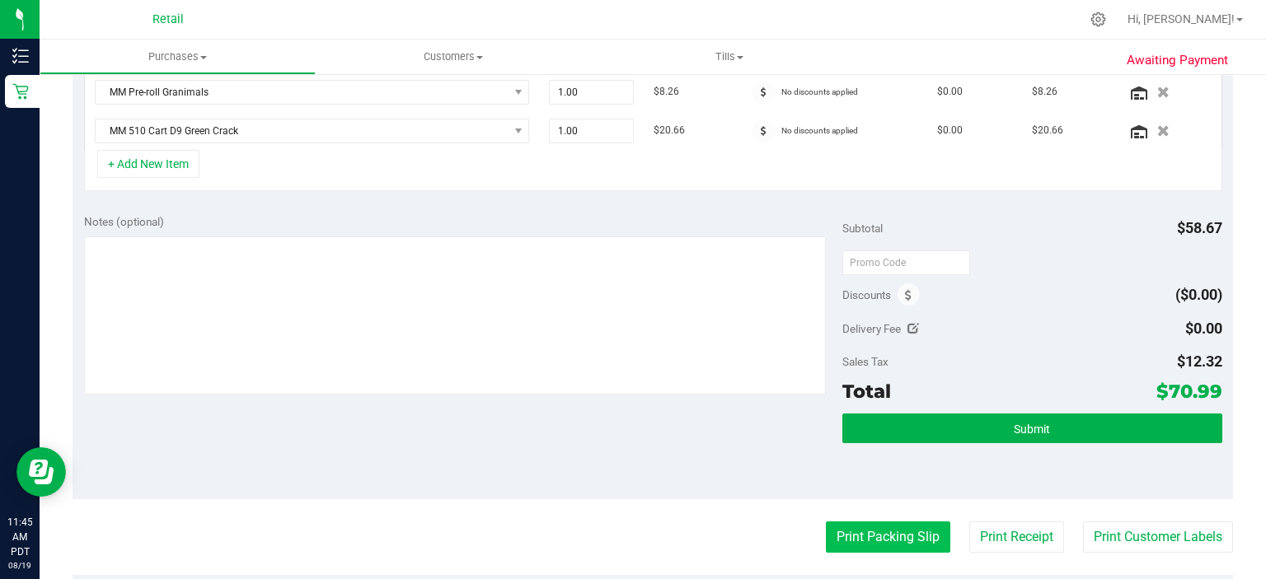
click at [875, 534] on button "Print Packing Slip" at bounding box center [888, 537] width 124 height 31
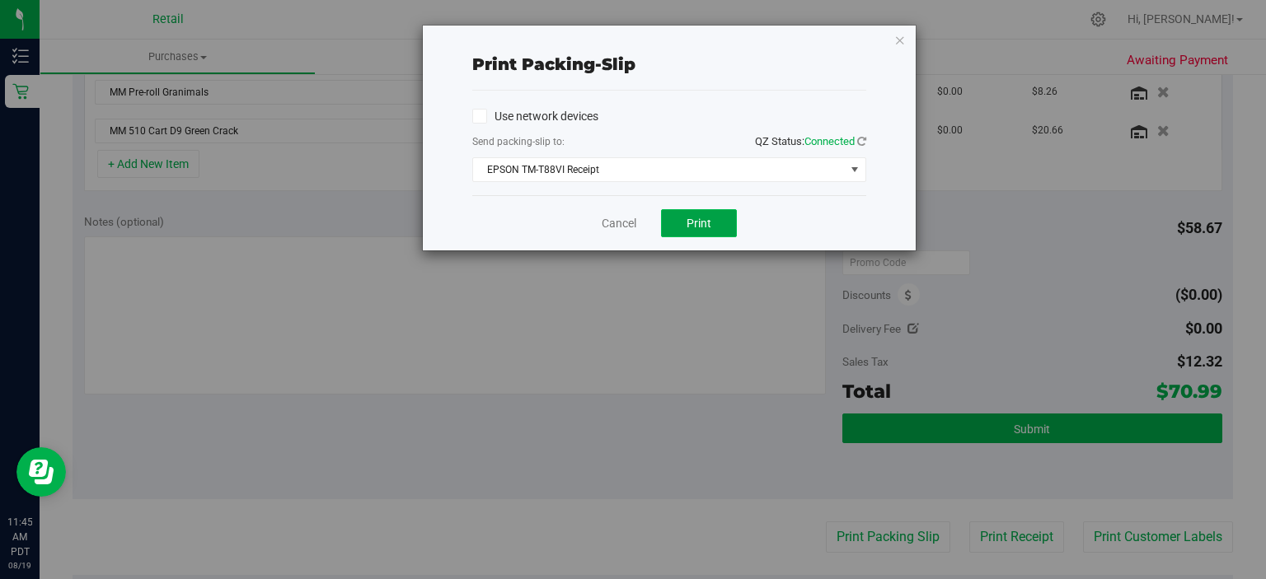
click at [696, 223] on span "Print" at bounding box center [699, 223] width 25 height 13
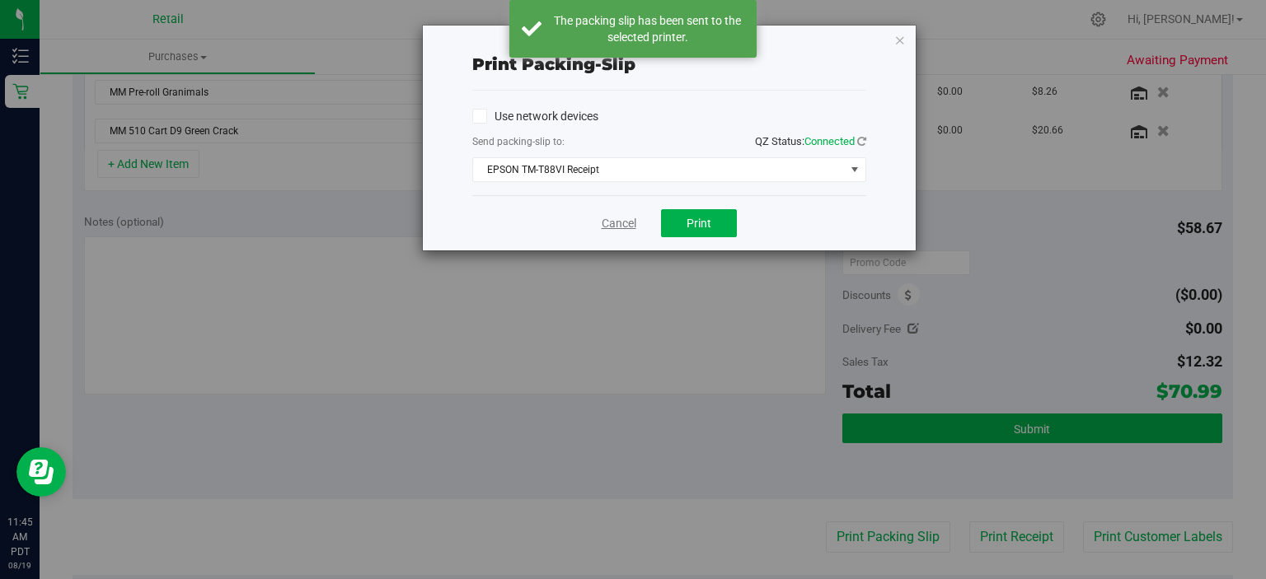
click at [620, 215] on link "Cancel" at bounding box center [619, 223] width 35 height 17
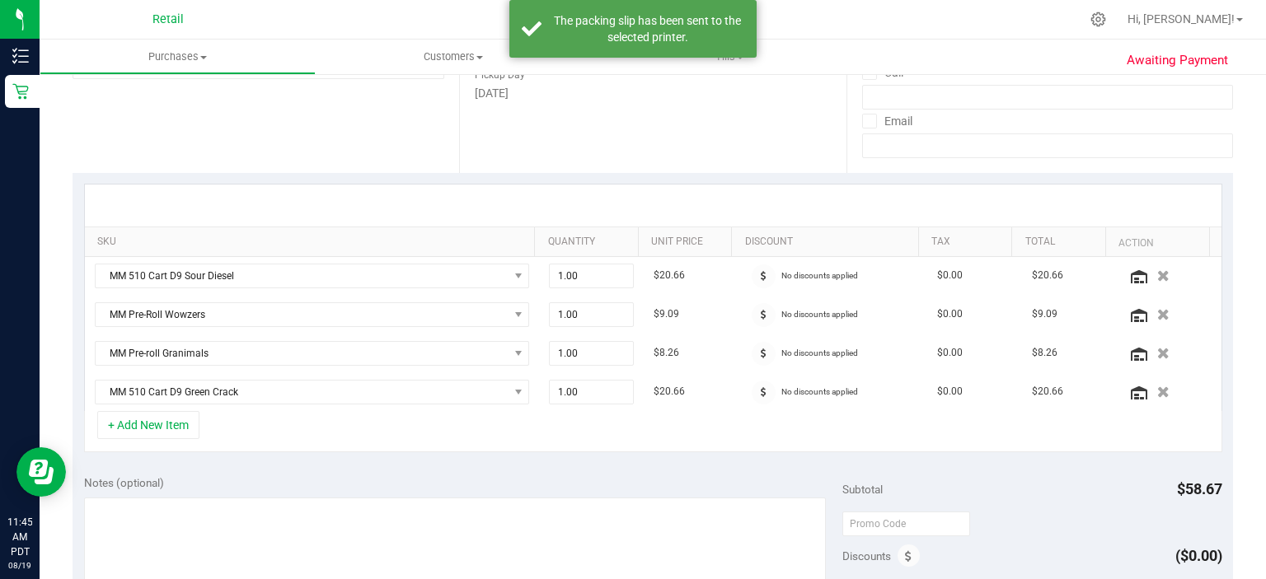
scroll to position [243, 0]
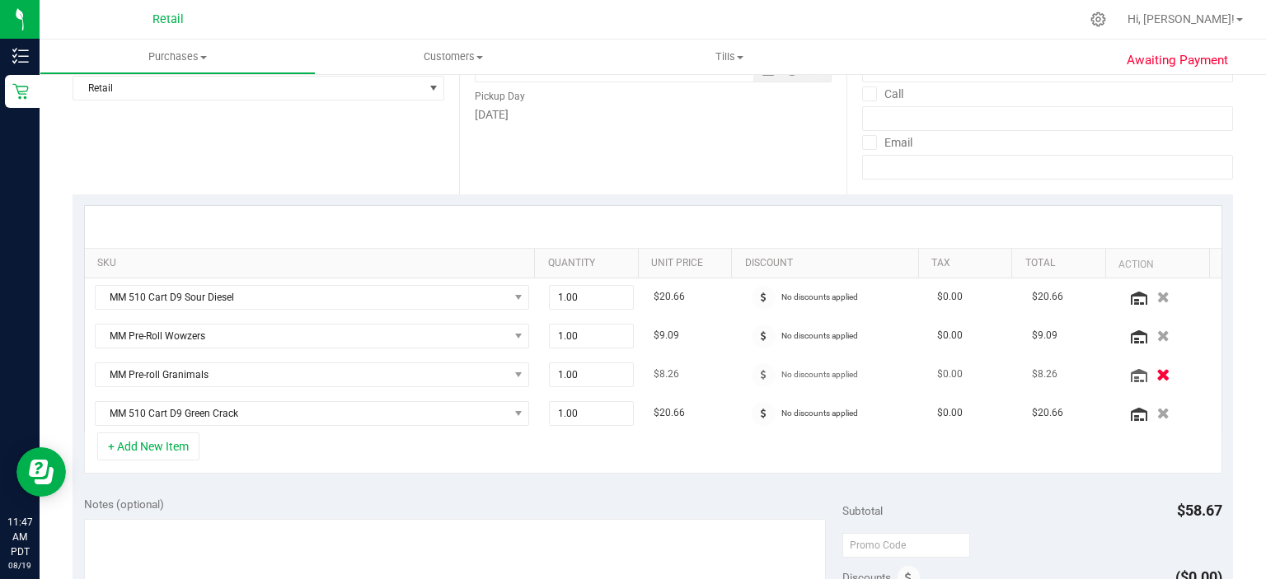
click at [1156, 373] on icon "button" at bounding box center [1163, 374] width 14 height 12
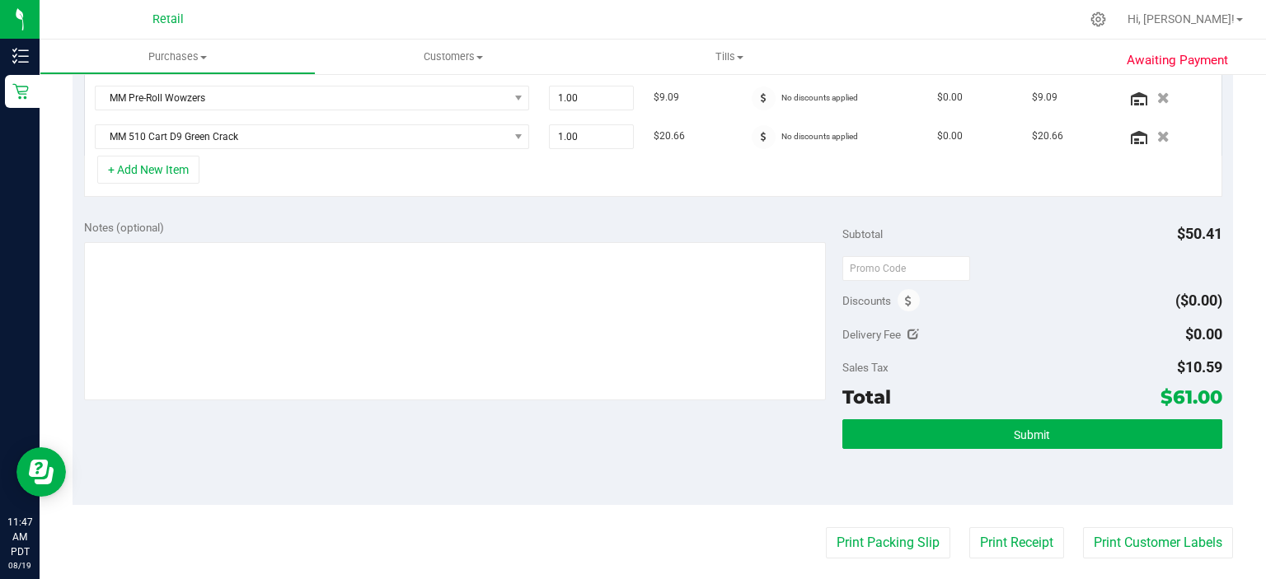
scroll to position [490, 0]
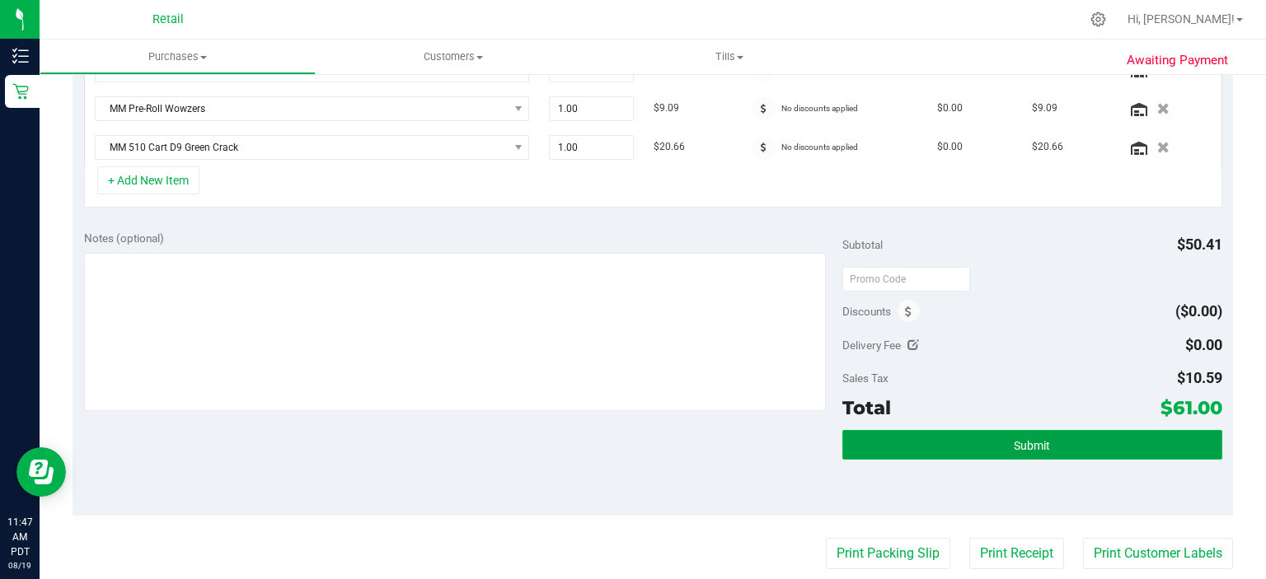
click at [1072, 435] on button "Submit" at bounding box center [1031, 445] width 379 height 30
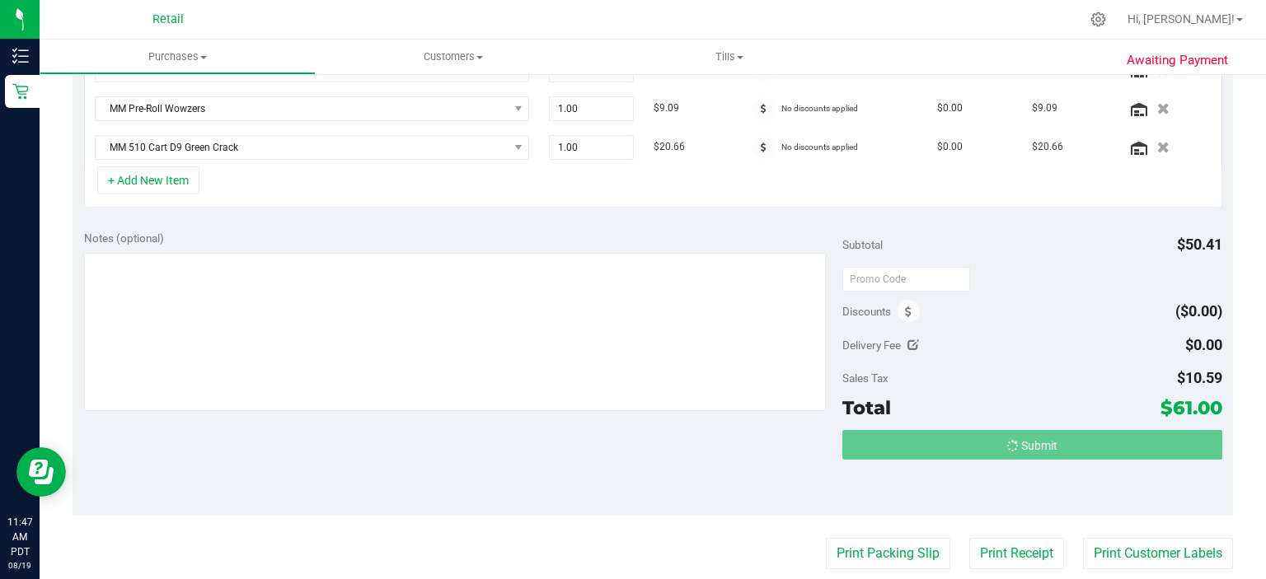
scroll to position [473, 0]
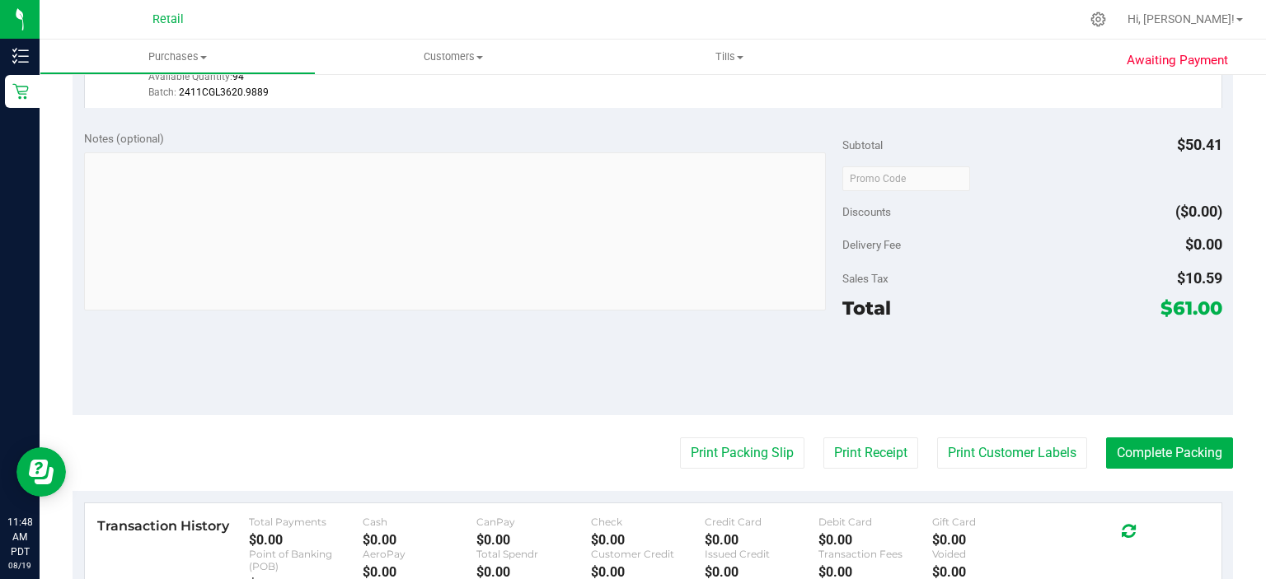
scroll to position [700, 0]
click at [1170, 448] on button "Complete Packing" at bounding box center [1169, 452] width 127 height 31
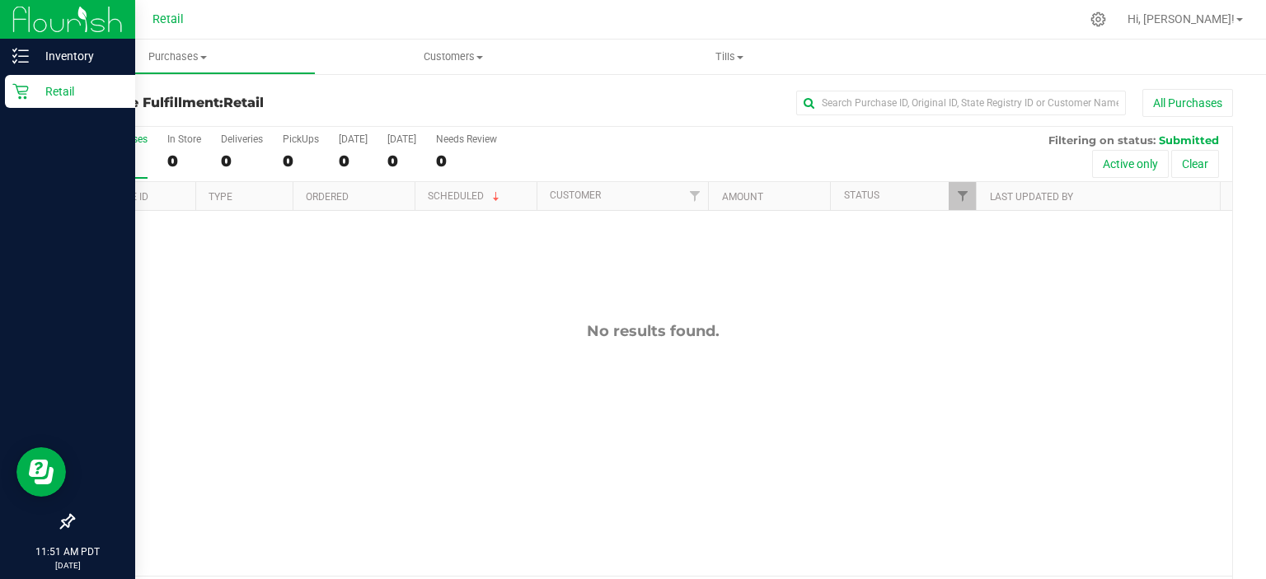
click at [34, 85] on p "Retail" at bounding box center [78, 92] width 99 height 20
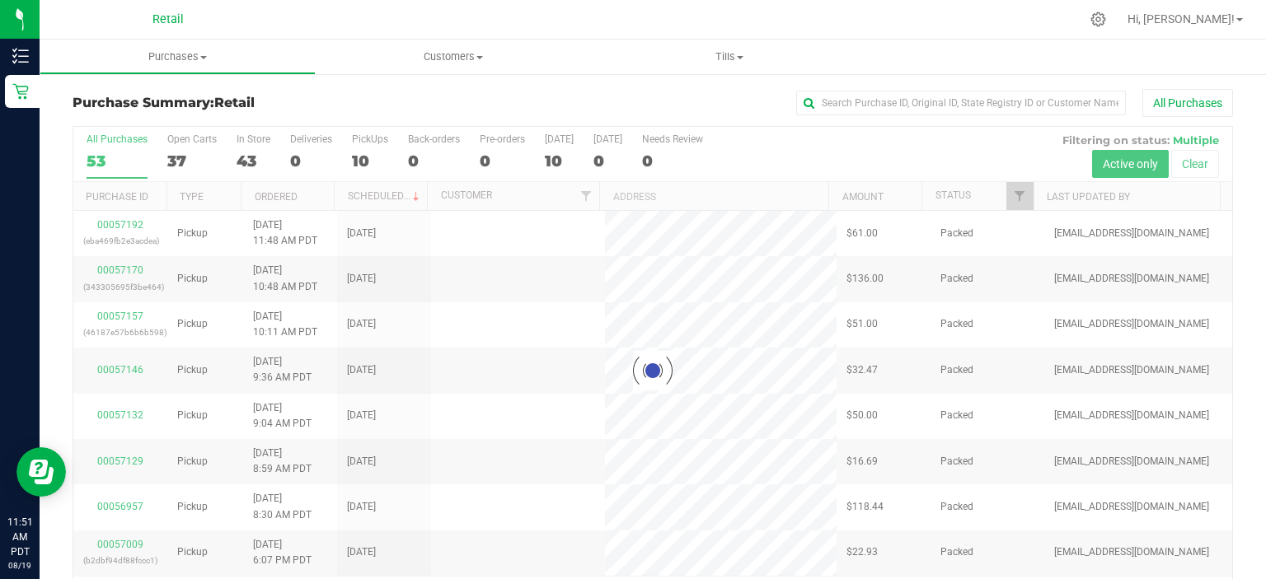
click at [376, 165] on div at bounding box center [652, 371] width 1159 height 489
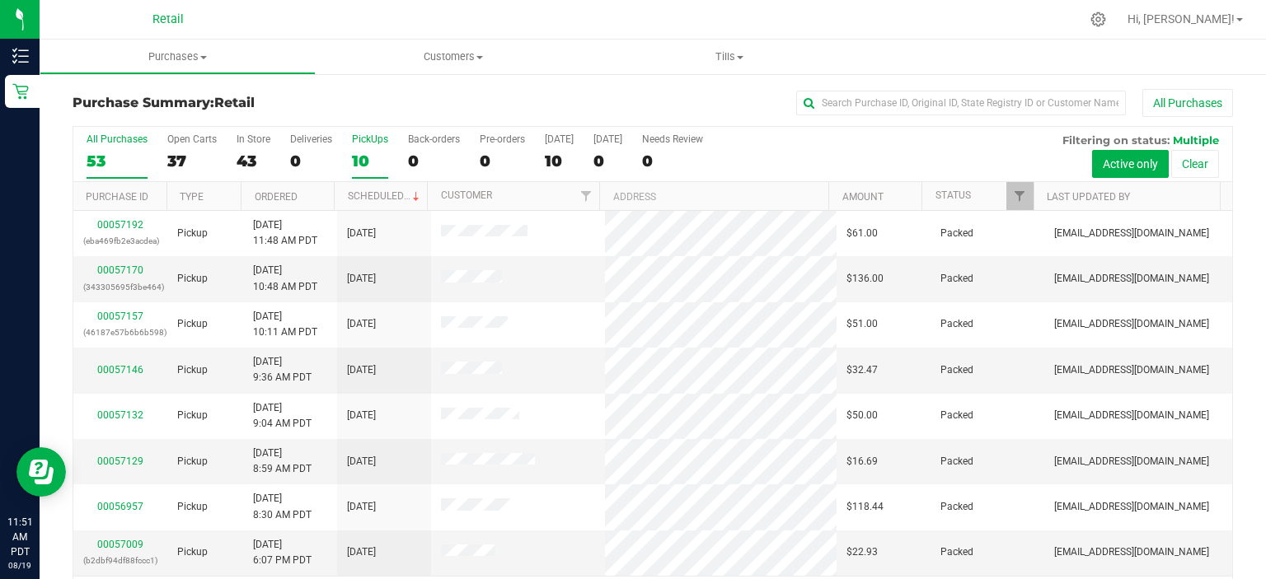
click at [358, 153] on div "10" at bounding box center [370, 161] width 36 height 19
click at [0, 0] on input "PickUps 10" at bounding box center [0, 0] width 0 height 0
click at [353, 166] on div "10" at bounding box center [370, 161] width 36 height 19
click at [0, 0] on input "PickUps 10" at bounding box center [0, 0] width 0 height 0
click at [371, 166] on div "9" at bounding box center [370, 161] width 36 height 19
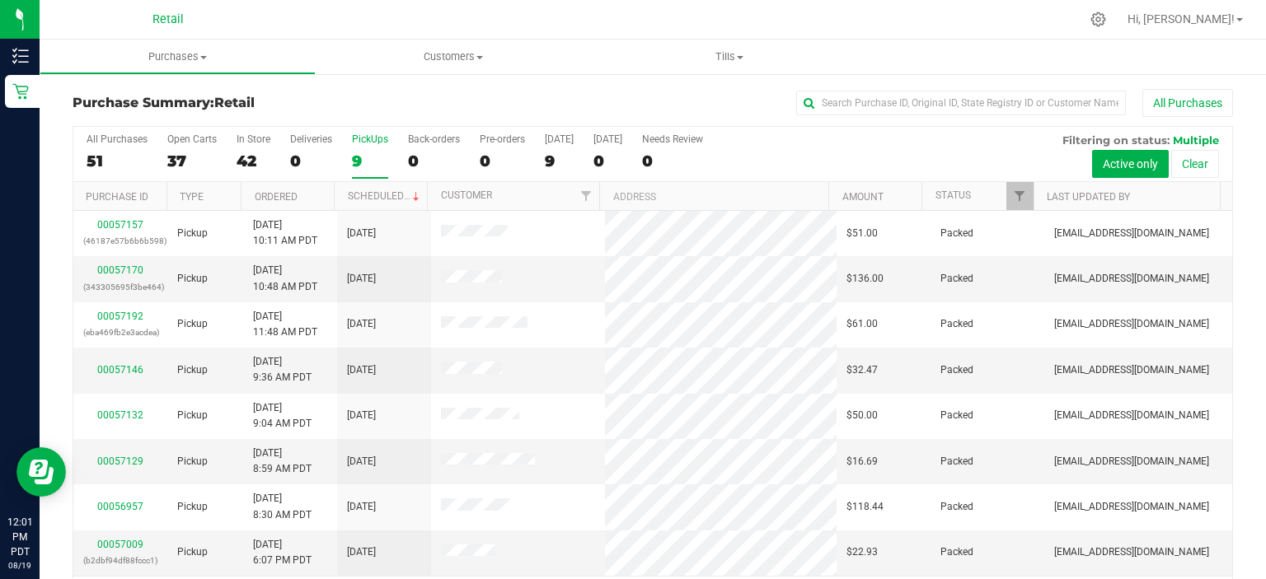
click at [0, 0] on input "PickUps 9" at bounding box center [0, 0] width 0 height 0
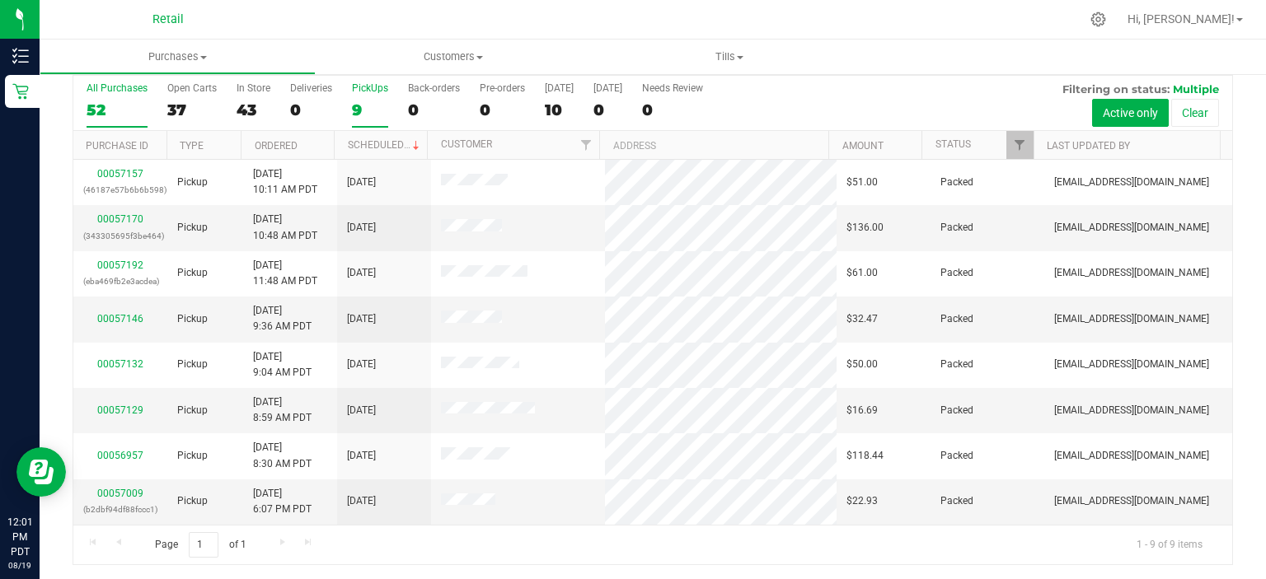
click at [117, 97] on label "All Purchases 52" at bounding box center [117, 104] width 61 height 45
click at [0, 0] on input "All Purchases 52" at bounding box center [0, 0] width 0 height 0
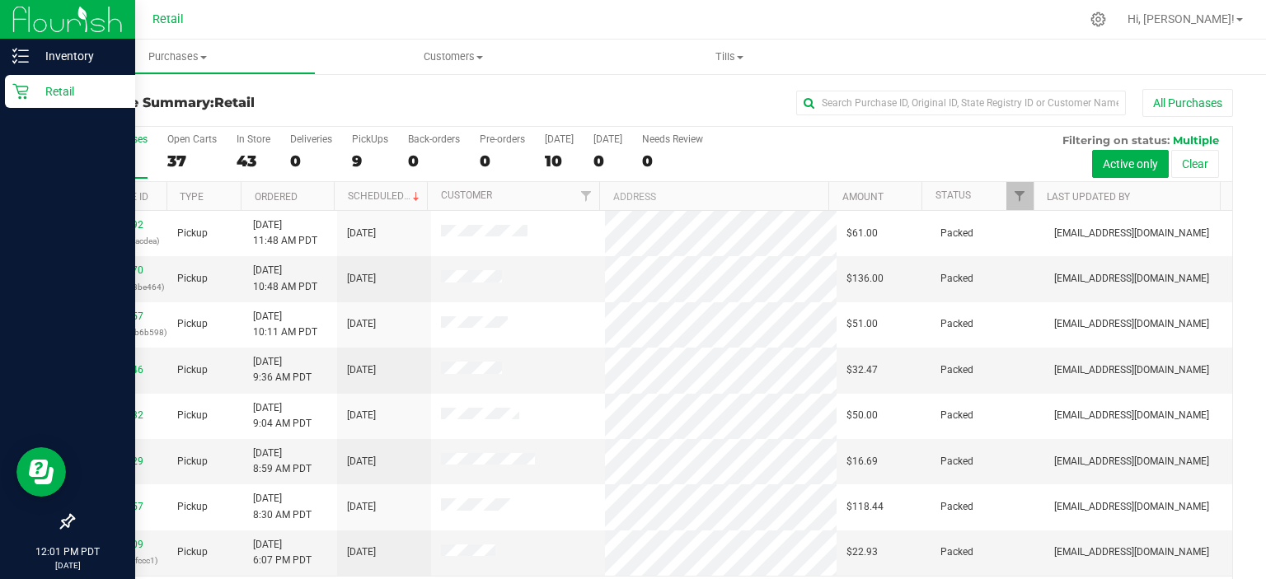
click at [16, 95] on icon at bounding box center [20, 91] width 16 height 16
click at [69, 99] on p "Retail" at bounding box center [78, 92] width 99 height 20
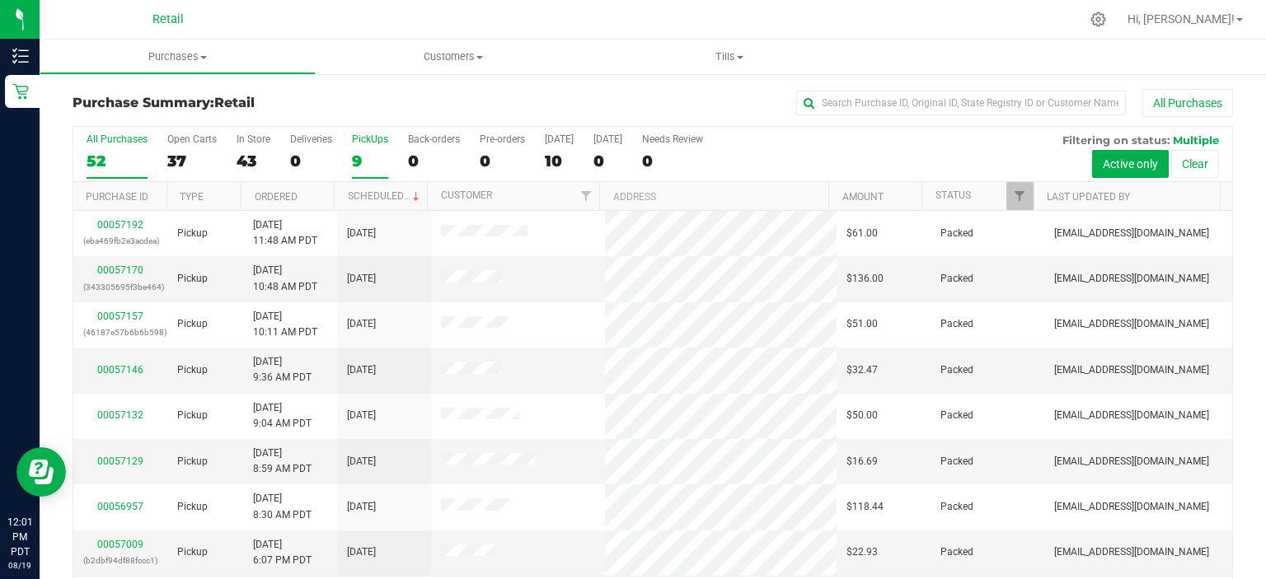
click at [372, 135] on div "PickUps" at bounding box center [370, 140] width 36 height 12
click at [0, 0] on input "PickUps 9" at bounding box center [0, 0] width 0 height 0
click at [461, 66] on uib-tab-heading "Customers All customers Add a new customer" at bounding box center [454, 57] width 276 height 35
click at [457, 51] on span "Customers" at bounding box center [454, 56] width 276 height 15
click at [428, 58] on span "Customers" at bounding box center [454, 56] width 276 height 15
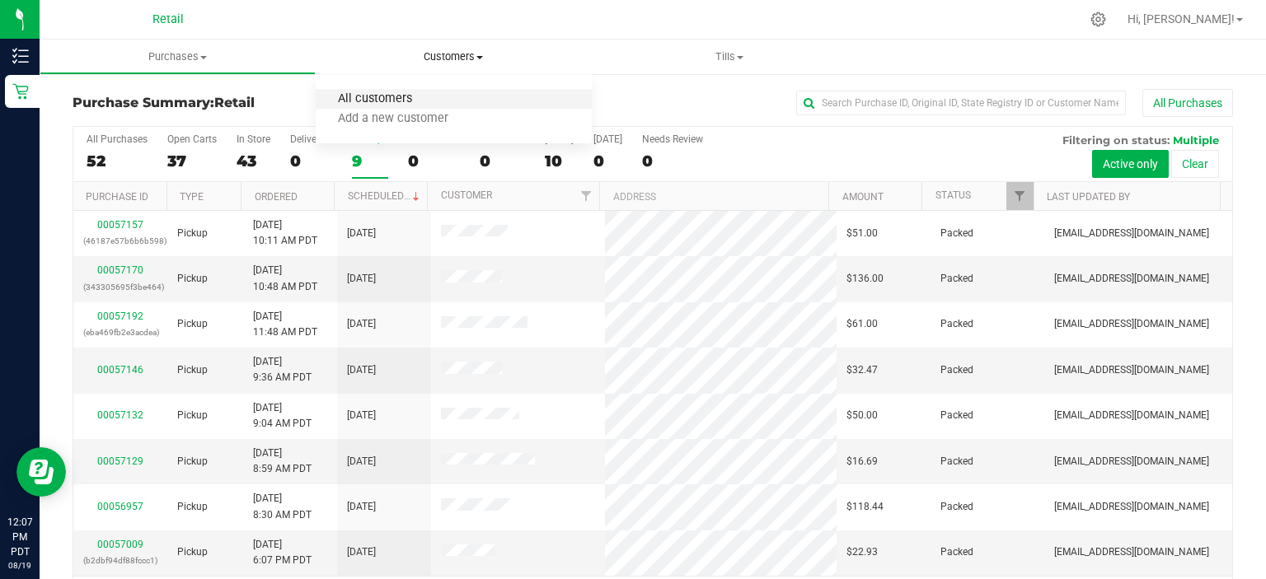
click at [387, 103] on span "All customers" at bounding box center [375, 99] width 119 height 14
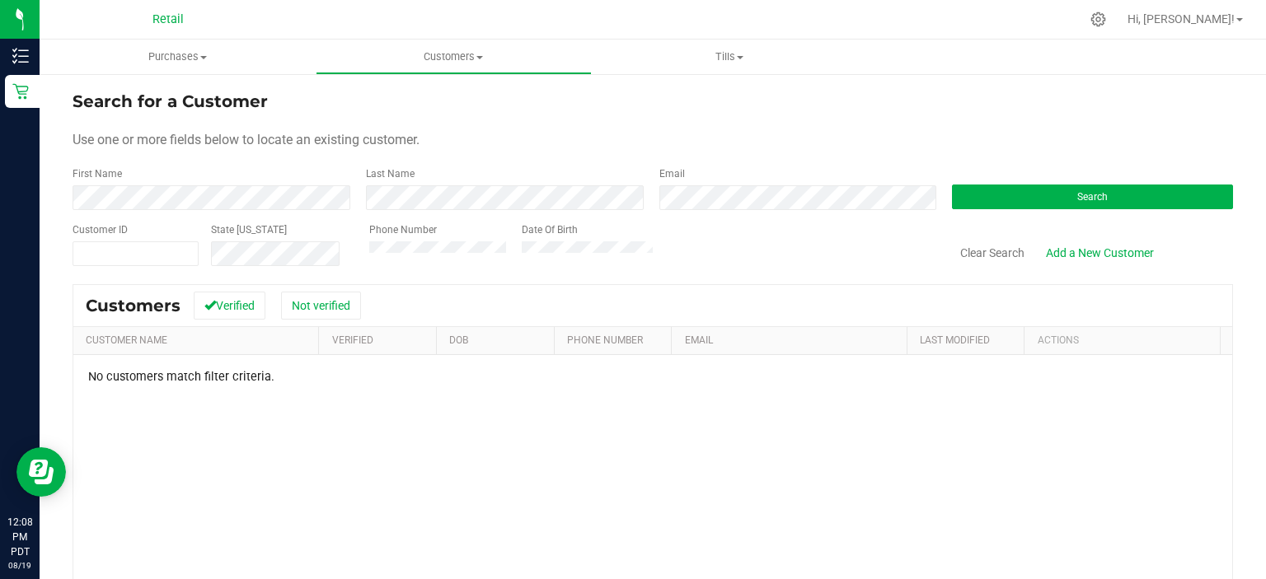
click at [419, 256] on div "Phone Number Date Of Birth" at bounding box center [505, 245] width 297 height 45
click at [1004, 187] on button "Search" at bounding box center [1092, 197] width 281 height 25
click at [1007, 195] on button "Search" at bounding box center [1092, 197] width 281 height 25
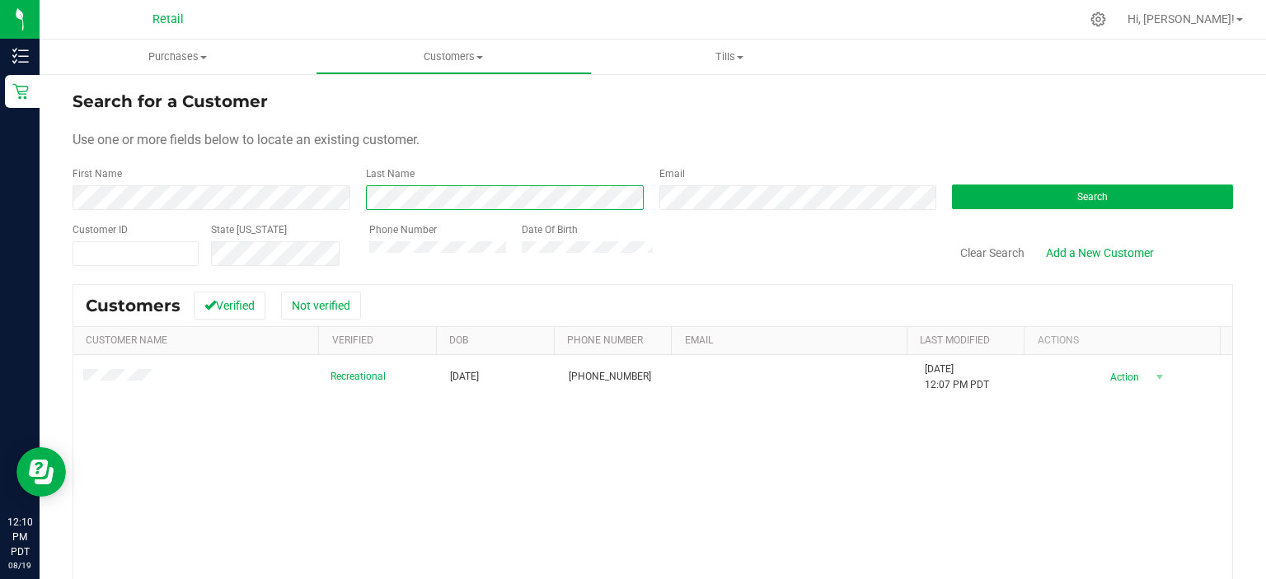
click at [316, 203] on div "First Name Last Name Email Search" at bounding box center [653, 188] width 1160 height 44
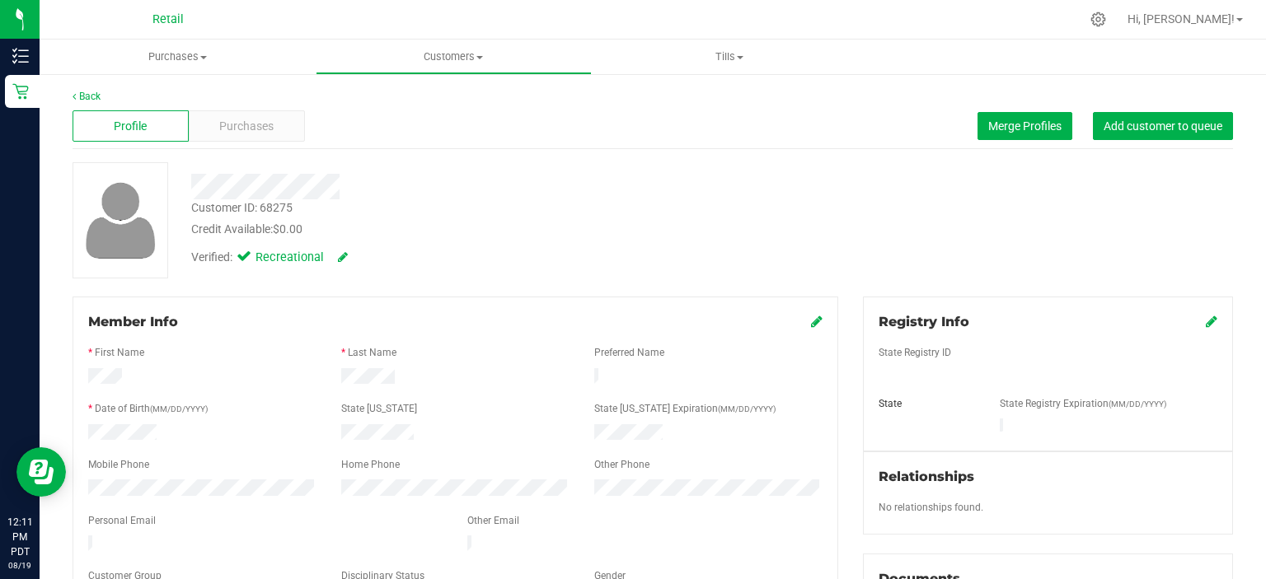
click at [811, 321] on icon at bounding box center [817, 321] width 12 height 13
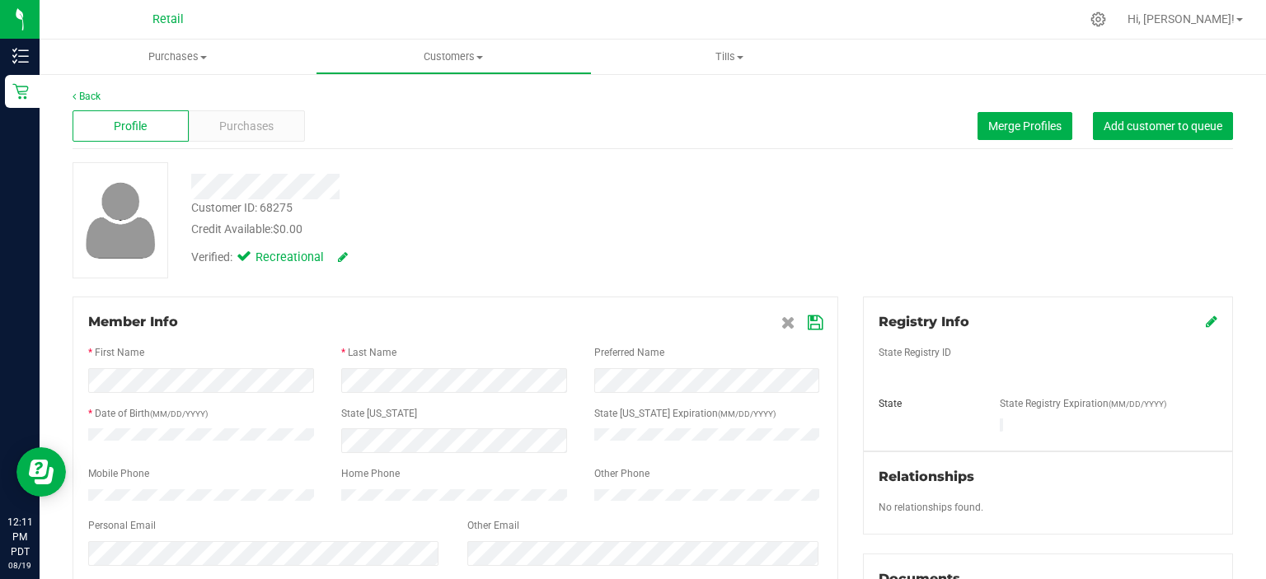
click at [808, 325] on icon at bounding box center [815, 322] width 15 height 13
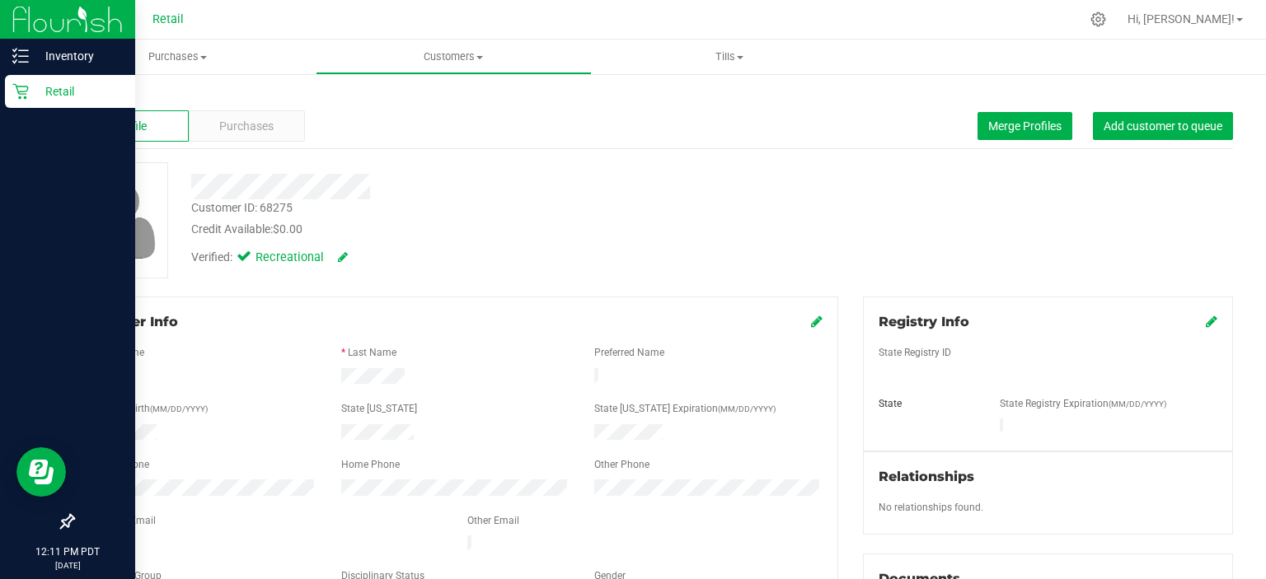
click at [20, 96] on icon at bounding box center [20, 91] width 16 height 16
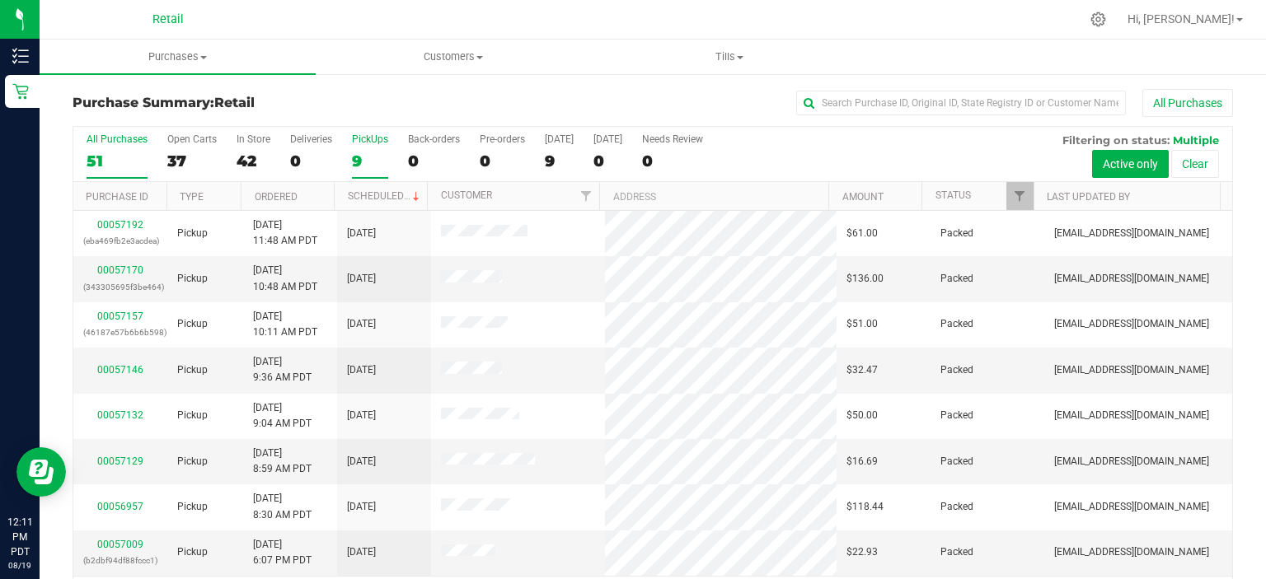
click at [374, 148] on label "PickUps 9" at bounding box center [370, 156] width 36 height 45
click at [0, 0] on input "PickUps 9" at bounding box center [0, 0] width 0 height 0
click at [358, 148] on label "PickUps 9" at bounding box center [370, 156] width 36 height 45
click at [0, 0] on input "PickUps 9" at bounding box center [0, 0] width 0 height 0
click at [369, 148] on label "PickUps 9" at bounding box center [370, 156] width 36 height 45
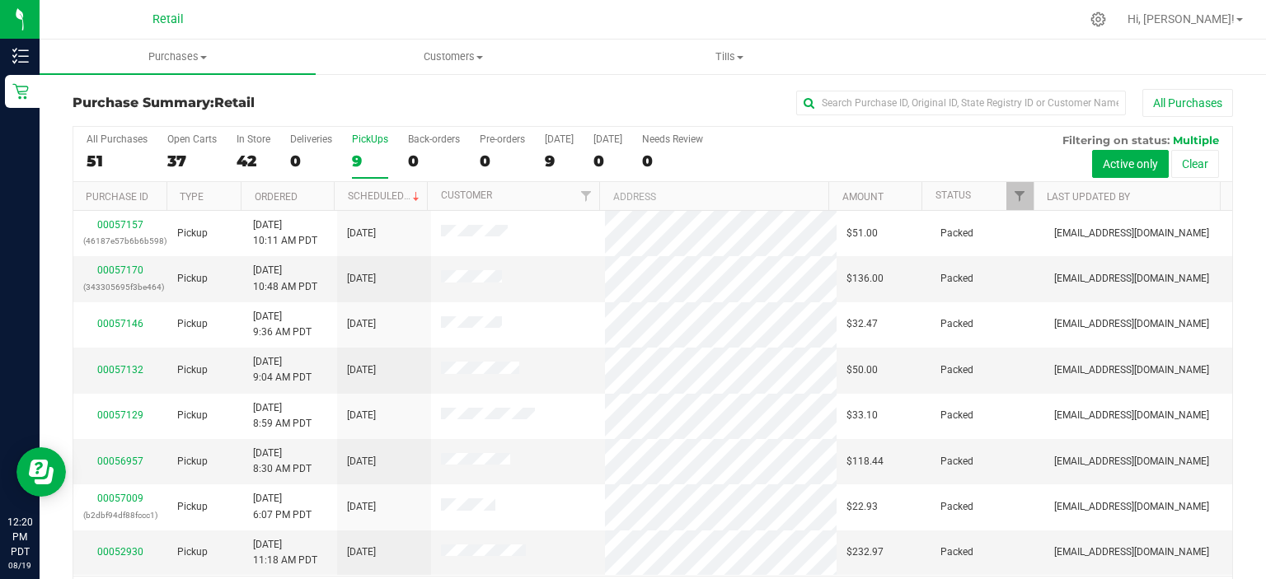
click at [0, 0] on input "PickUps 9" at bounding box center [0, 0] width 0 height 0
click at [362, 143] on div "PickUps" at bounding box center [370, 140] width 36 height 12
click at [0, 0] on input "PickUps 8" at bounding box center [0, 0] width 0 height 0
click at [357, 168] on div "9" at bounding box center [370, 161] width 36 height 19
click at [0, 0] on input "PickUps 9" at bounding box center [0, 0] width 0 height 0
